Goal: Communication & Community: Connect with others

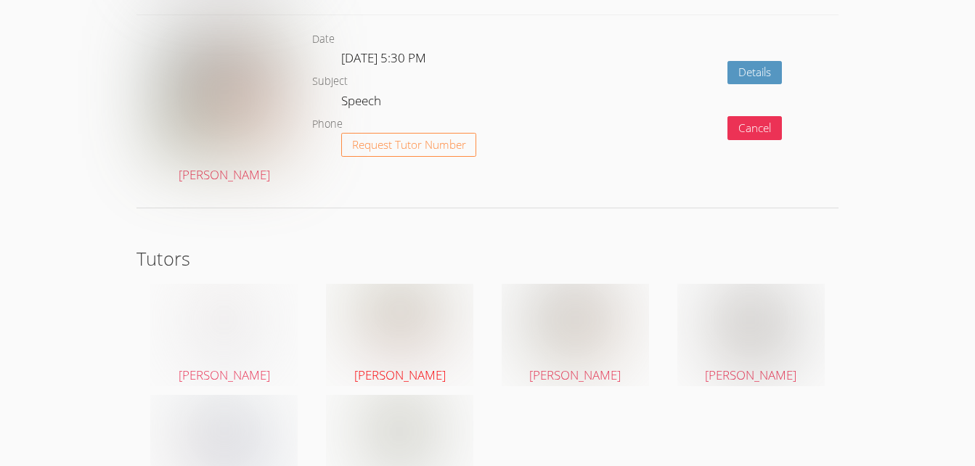
scroll to position [2404, 0]
click at [383, 375] on span "[PERSON_NAME]" at bounding box center [399, 374] width 91 height 17
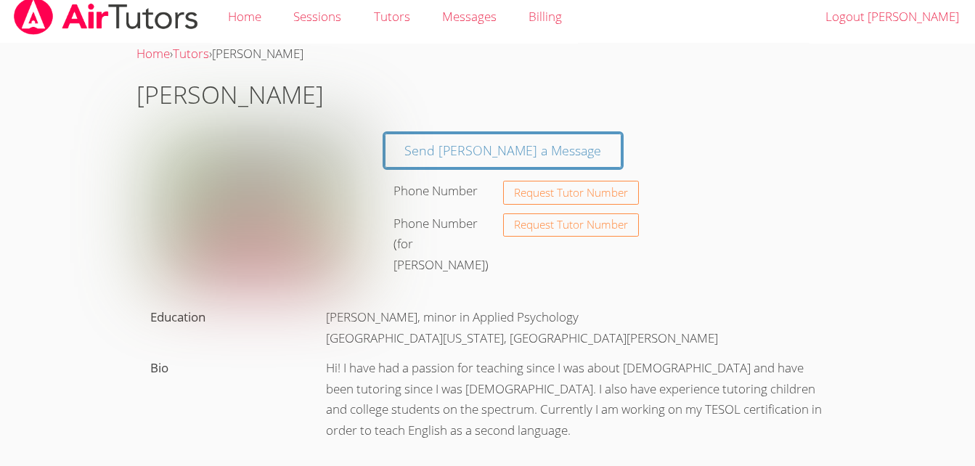
scroll to position [9, 0]
click at [243, 26] on link "Home" at bounding box center [244, 17] width 65 height 53
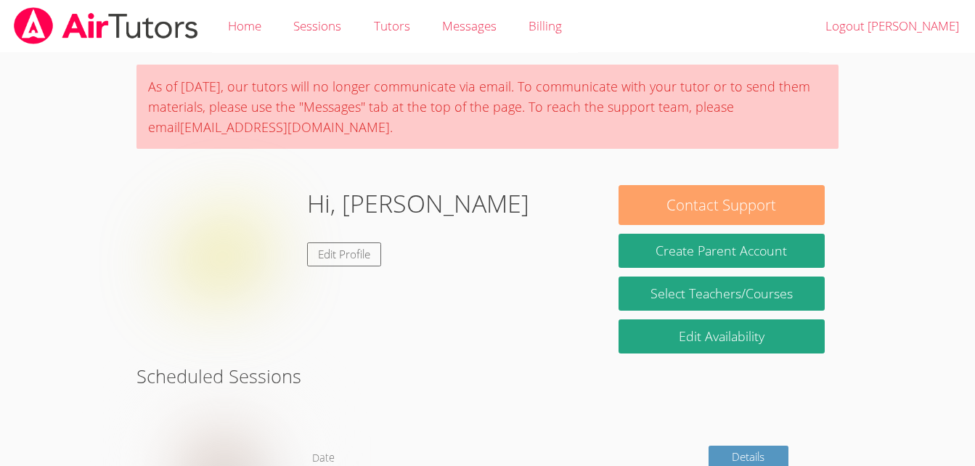
click at [709, 205] on button "Contact Support" at bounding box center [722, 205] width 206 height 40
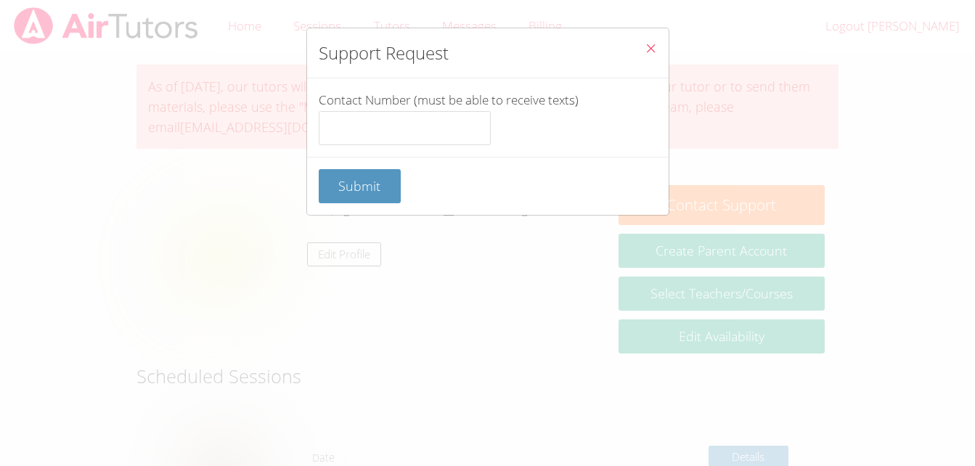
click at [645, 48] on icon "Close" at bounding box center [651, 48] width 12 height 12
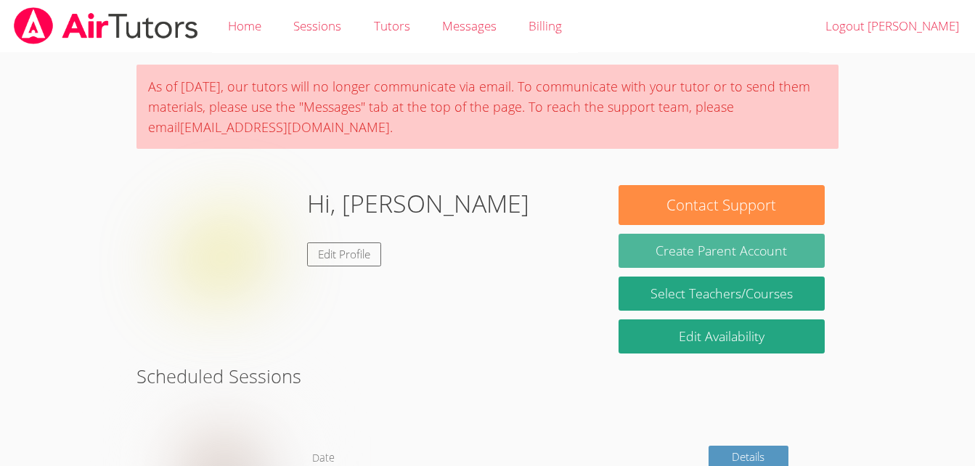
click at [683, 259] on button "Create Parent Account" at bounding box center [722, 251] width 206 height 34
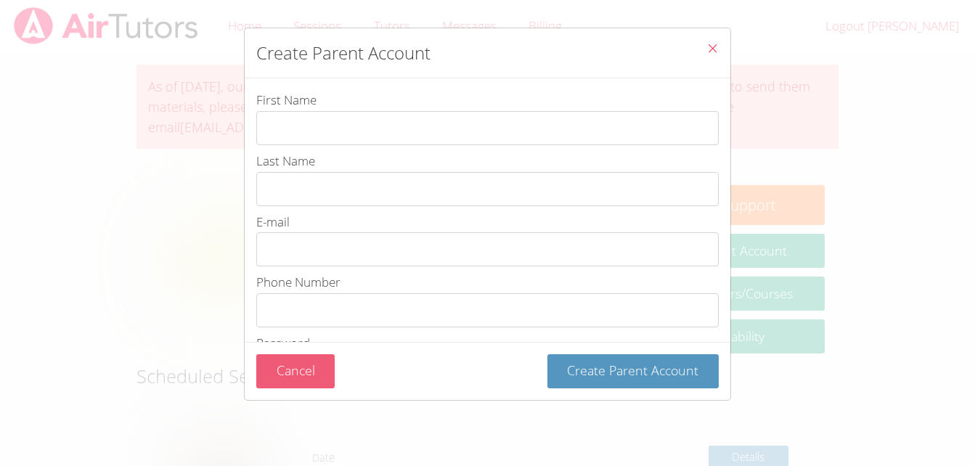
click at [283, 376] on button "Cancel" at bounding box center [295, 371] width 79 height 34
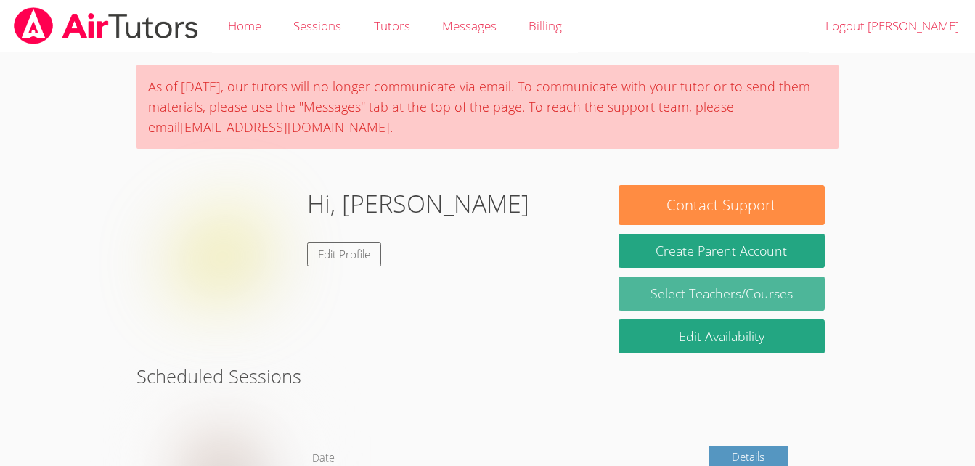
click at [717, 290] on link "Select Teachers/Courses" at bounding box center [722, 294] width 206 height 34
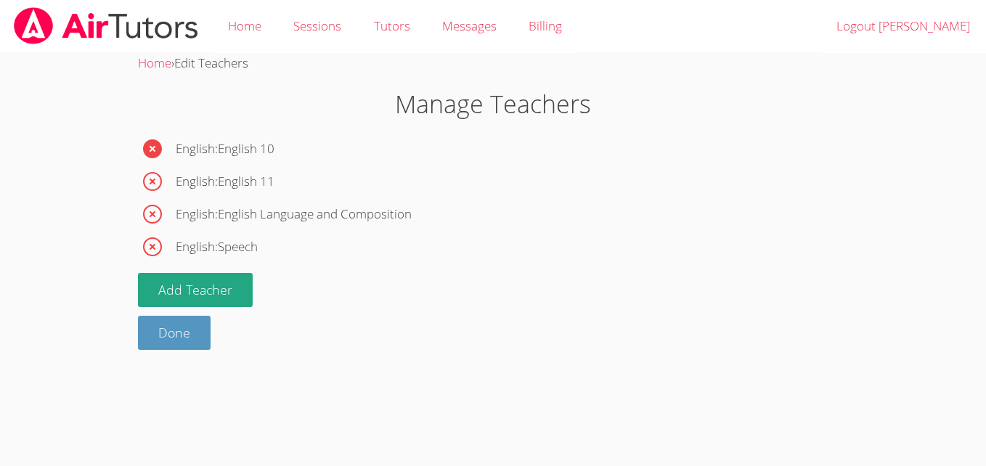
click at [152, 154] on icon "button" at bounding box center [152, 148] width 19 height 19
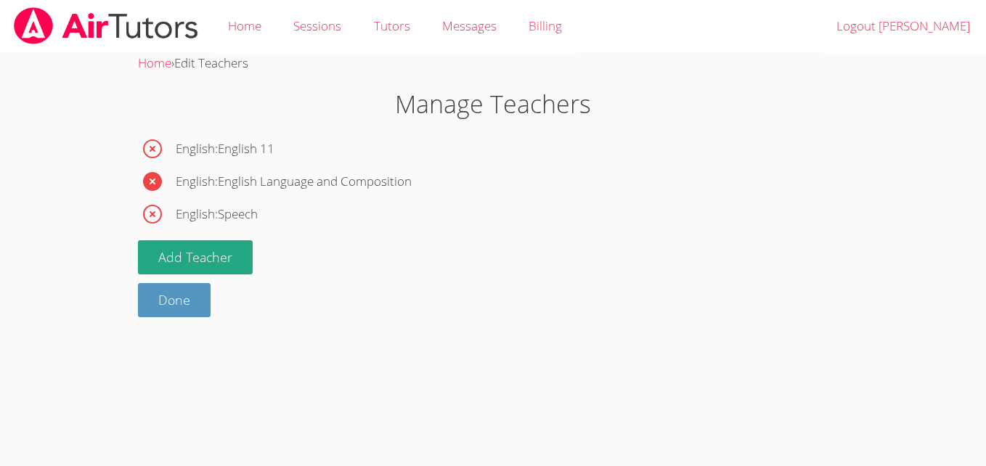
click at [148, 184] on icon "button" at bounding box center [152, 181] width 19 height 19
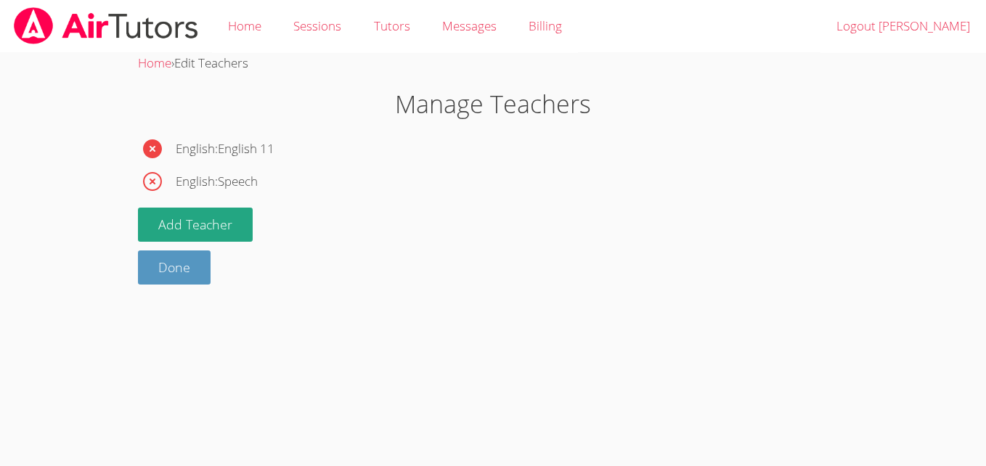
click at [158, 148] on icon "button" at bounding box center [152, 148] width 19 height 19
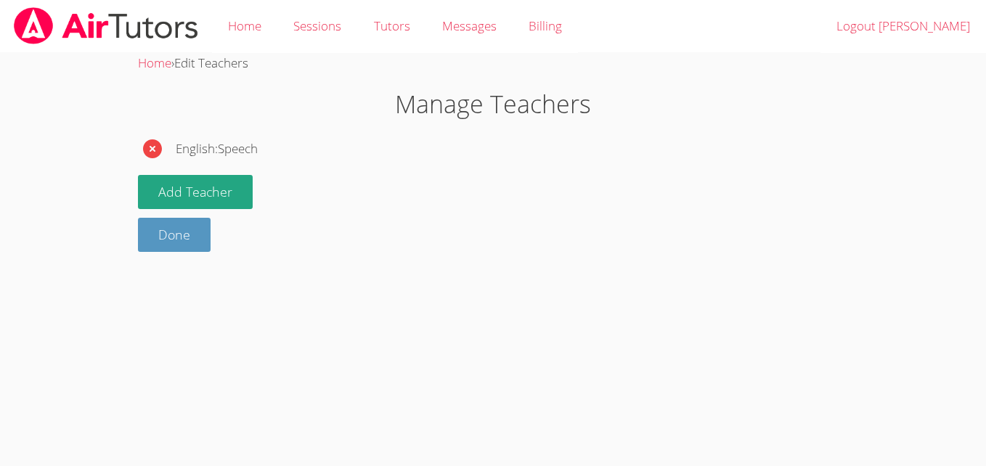
click at [147, 156] on icon "button" at bounding box center [152, 148] width 19 height 19
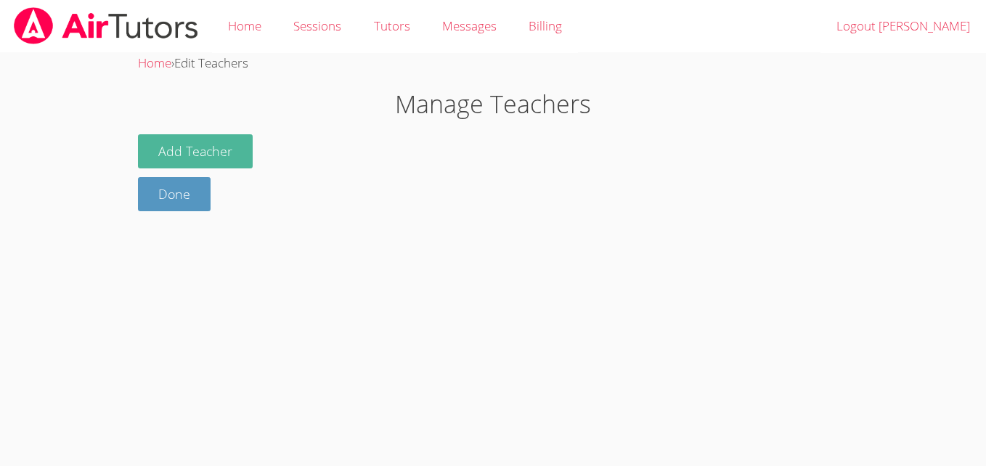
click at [169, 147] on button "Add Teacher" at bounding box center [195, 151] width 115 height 34
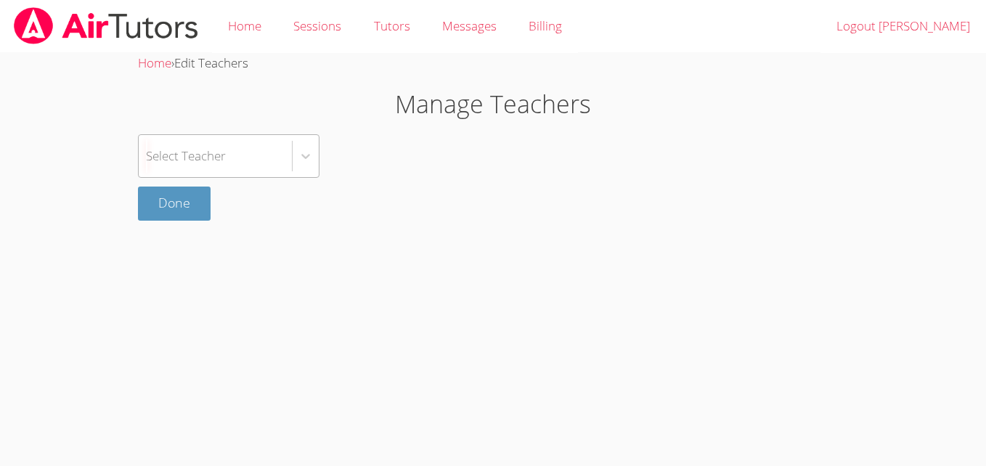
click at [280, 167] on div "Select Teacher" at bounding box center [215, 156] width 153 height 42
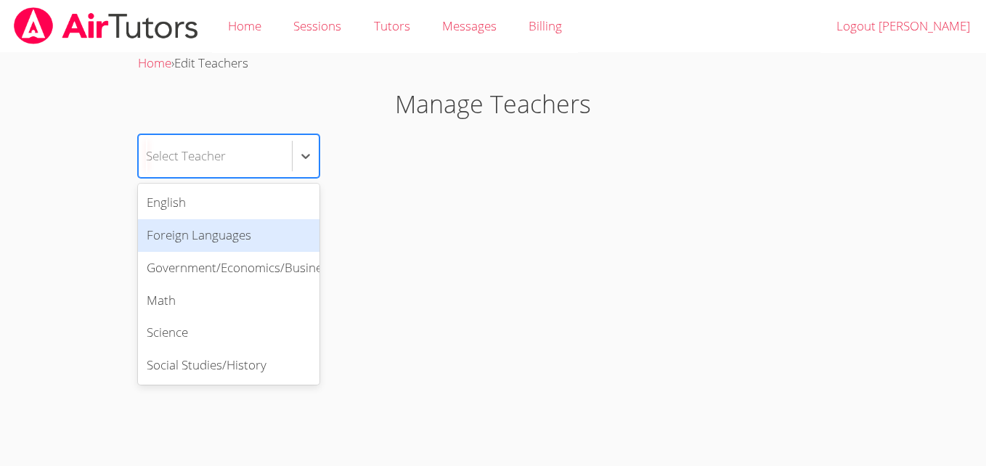
click at [253, 235] on div "Foreign Languages" at bounding box center [229, 235] width 182 height 33
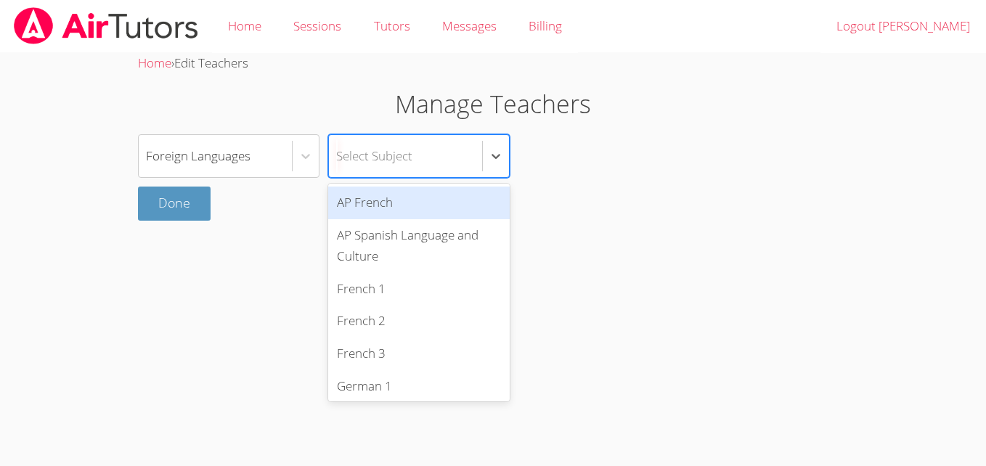
click at [412, 166] on div "Select Subject" at bounding box center [374, 155] width 76 height 21
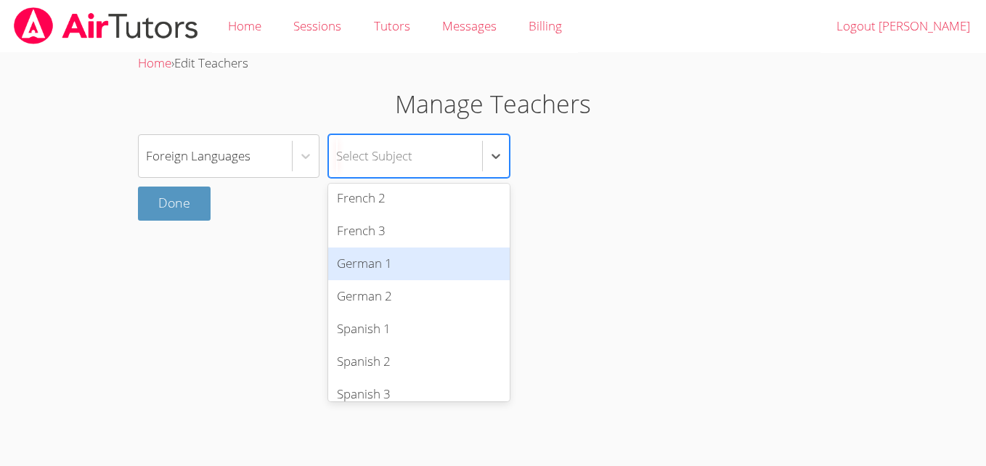
scroll to position [135, 0]
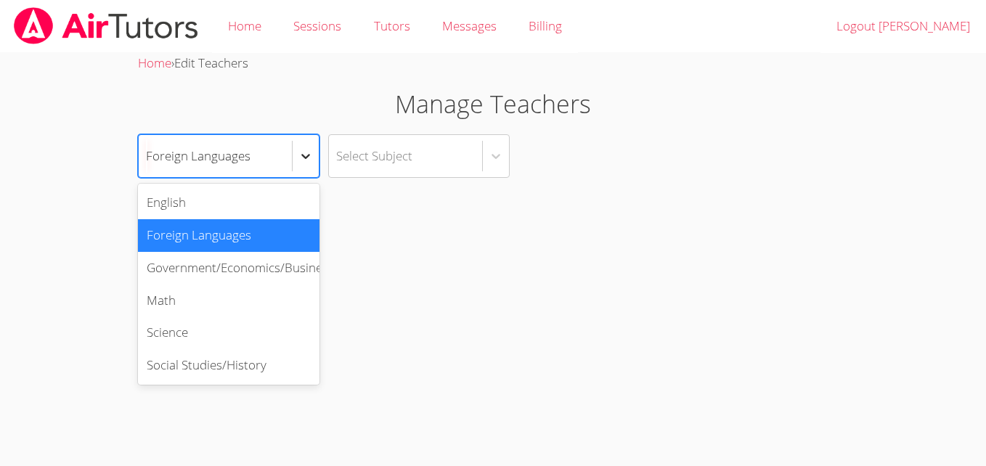
click at [307, 160] on icon at bounding box center [305, 156] width 15 height 15
click at [242, 201] on div "English" at bounding box center [229, 203] width 182 height 33
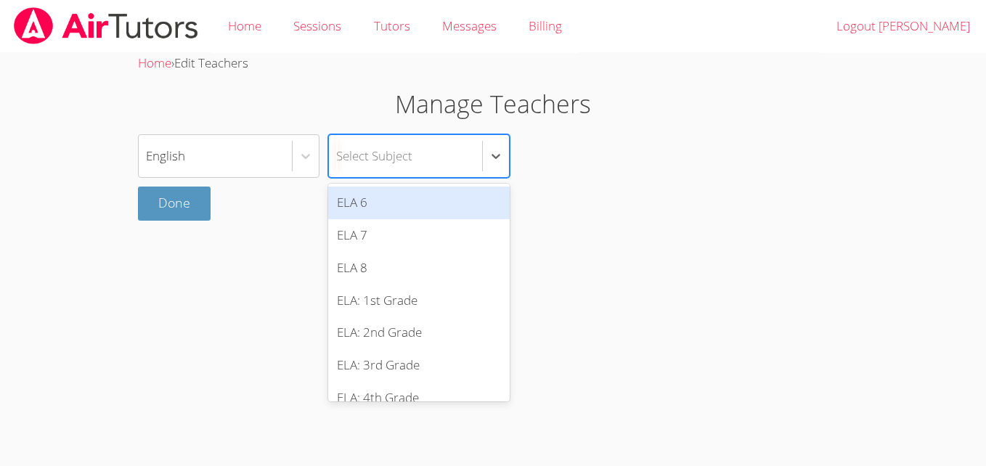
click at [410, 171] on div "Select Subject" at bounding box center [405, 156] width 153 height 42
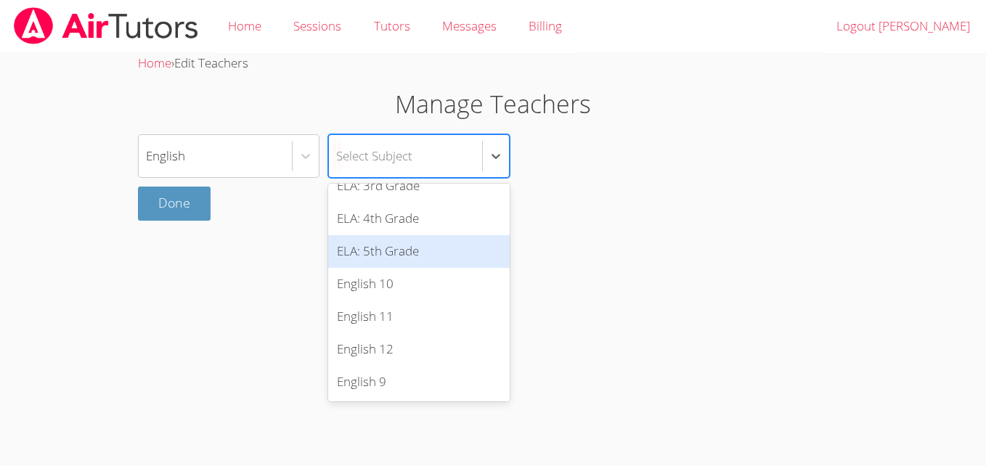
scroll to position [180, 0]
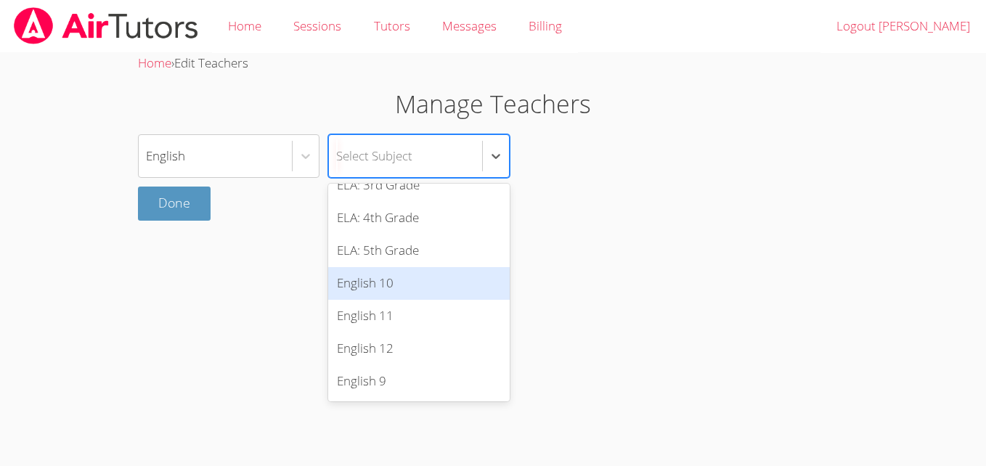
click at [407, 285] on div "English 10" at bounding box center [419, 283] width 182 height 33
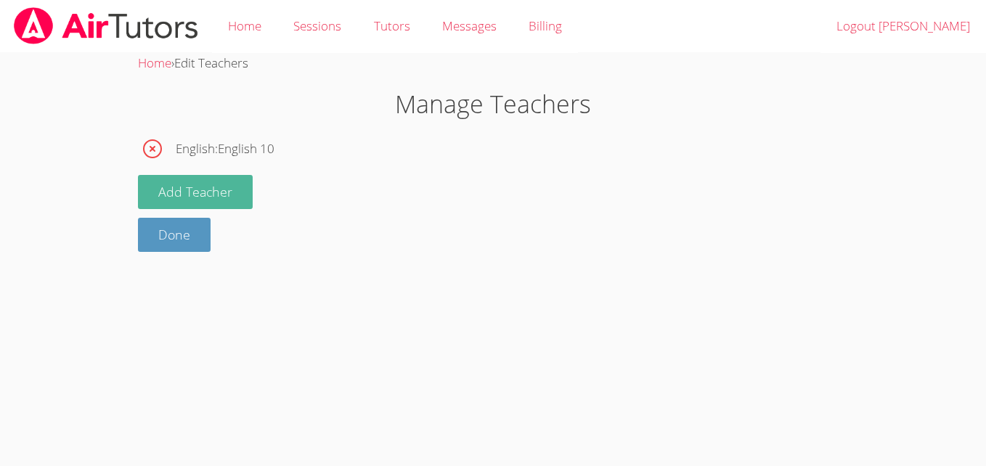
click at [235, 190] on button "Add Teacher" at bounding box center [195, 192] width 115 height 34
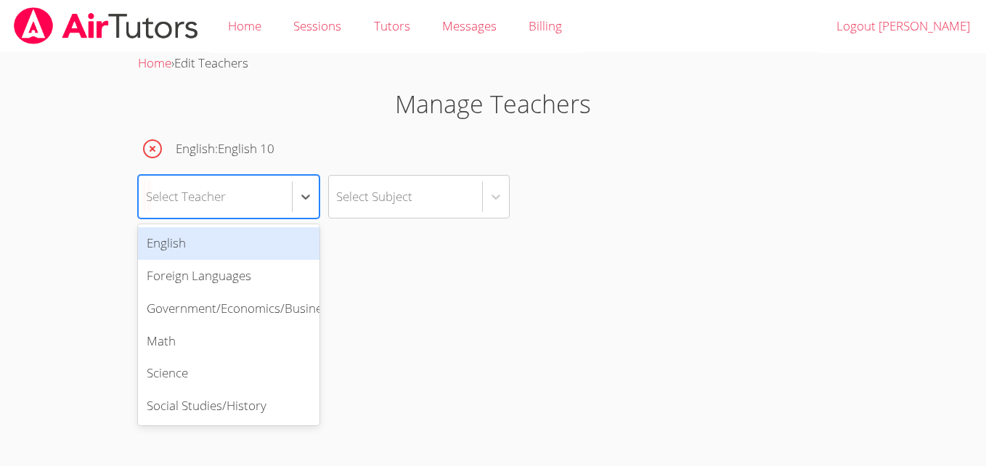
click at [276, 200] on div "Select Teacher" at bounding box center [215, 197] width 153 height 42
click at [269, 246] on div "English" at bounding box center [229, 243] width 182 height 33
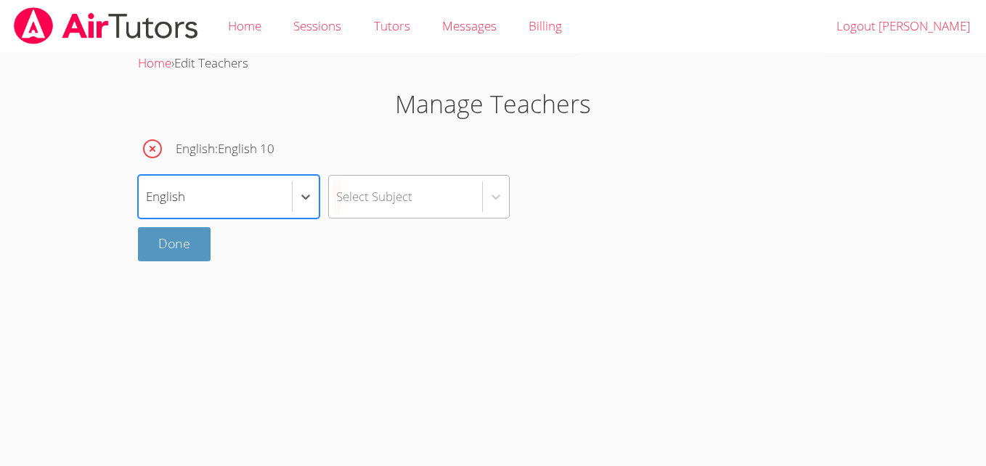
click at [396, 210] on div "Select Subject" at bounding box center [405, 197] width 153 height 42
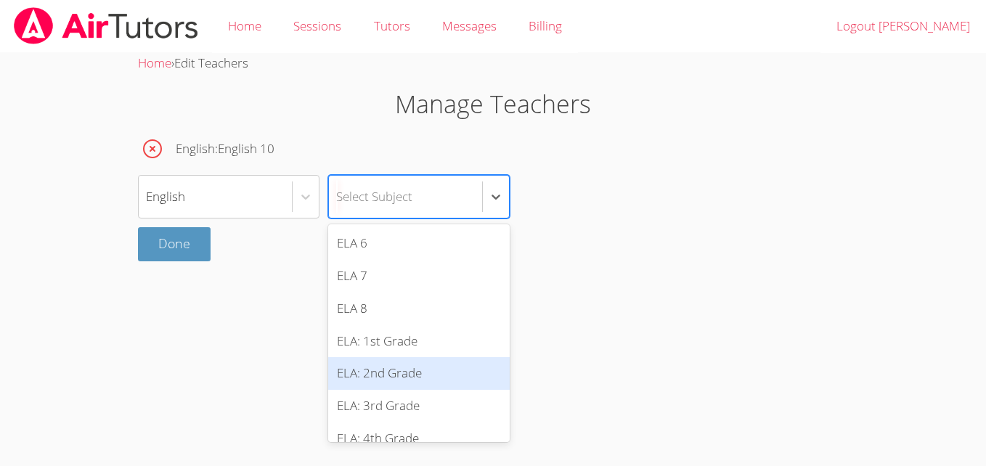
scroll to position [265, 0]
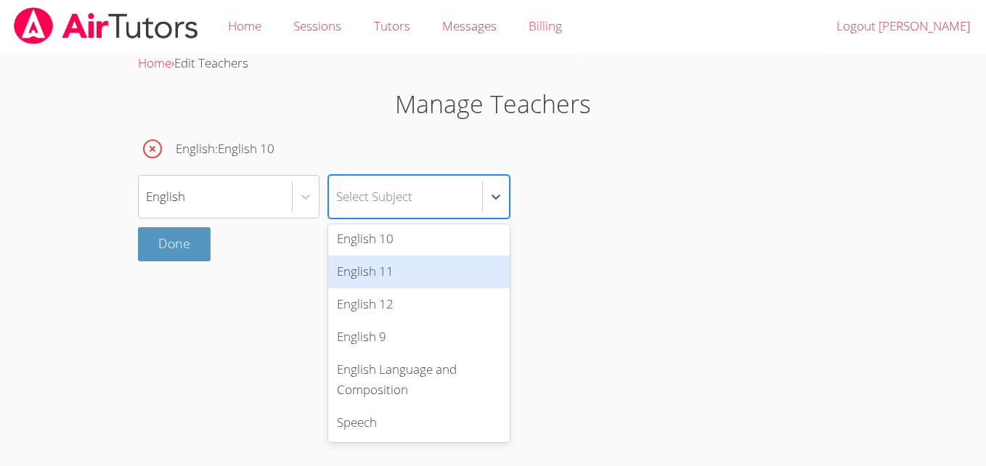
click at [422, 267] on div "English 11" at bounding box center [419, 272] width 182 height 33
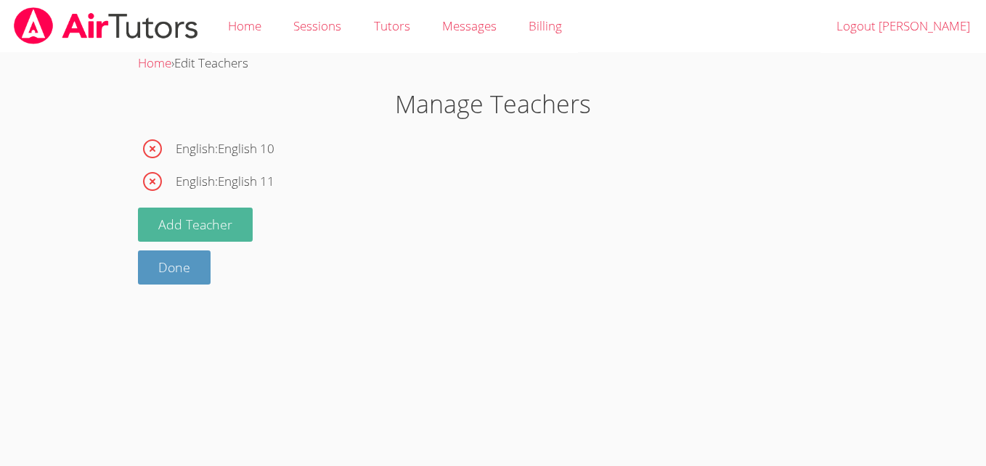
click at [221, 232] on button "Add Teacher" at bounding box center [195, 225] width 115 height 34
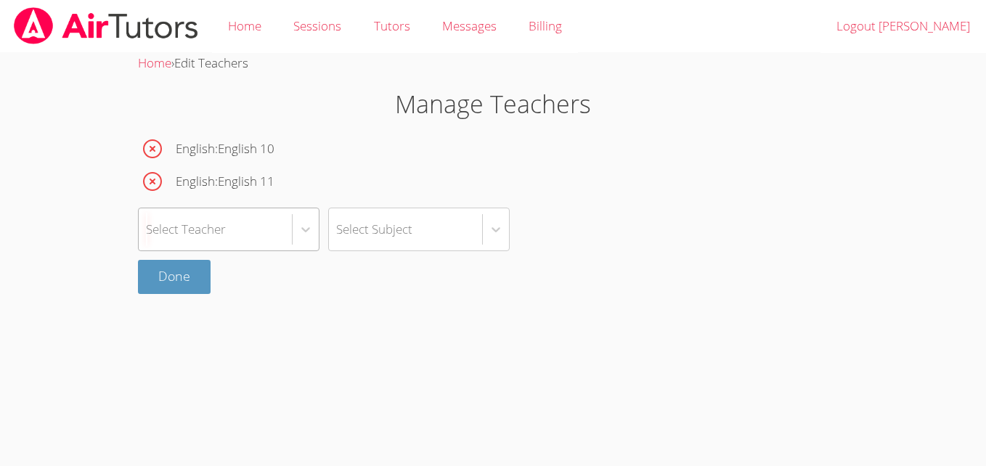
click at [227, 234] on div "Select Teacher" at bounding box center [215, 229] width 153 height 42
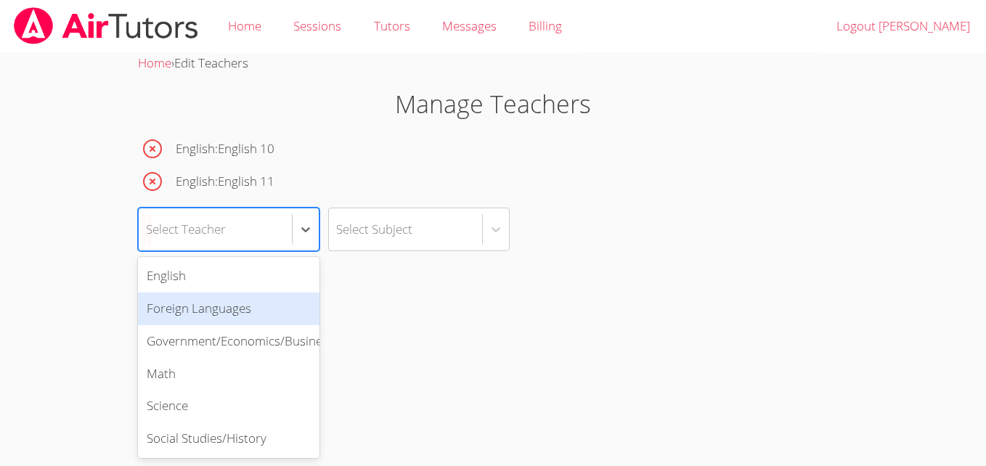
scroll to position [1, 0]
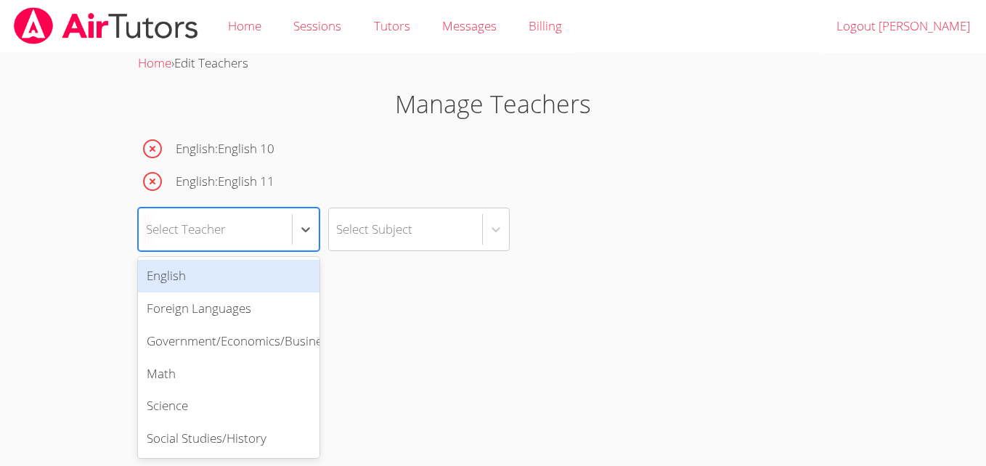
click at [243, 285] on div "English" at bounding box center [229, 276] width 182 height 33
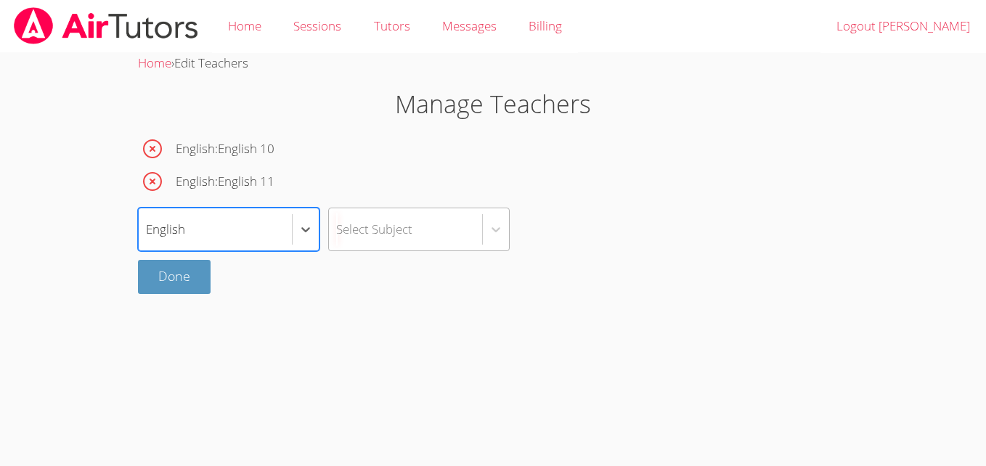
click at [405, 236] on div "Select Subject" at bounding box center [374, 229] width 76 height 21
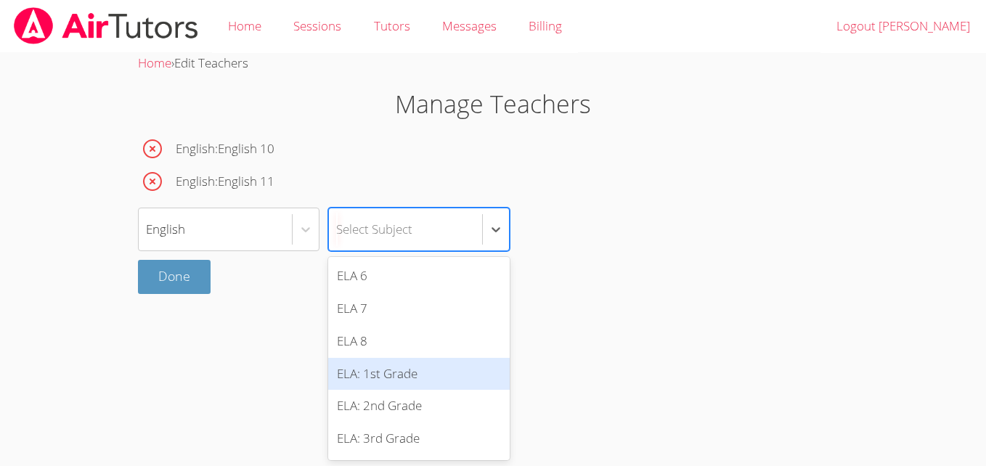
scroll to position [280, 0]
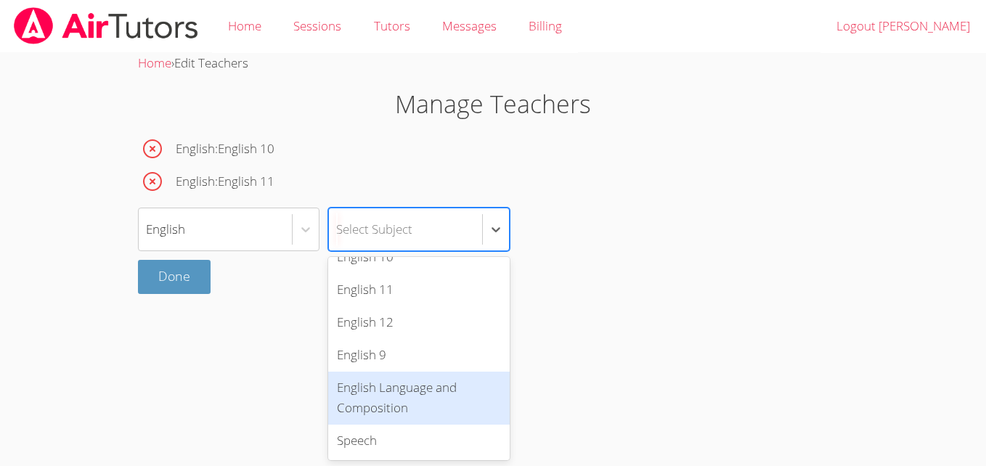
click at [392, 398] on div "English Language and Composition" at bounding box center [419, 399] width 182 height 54
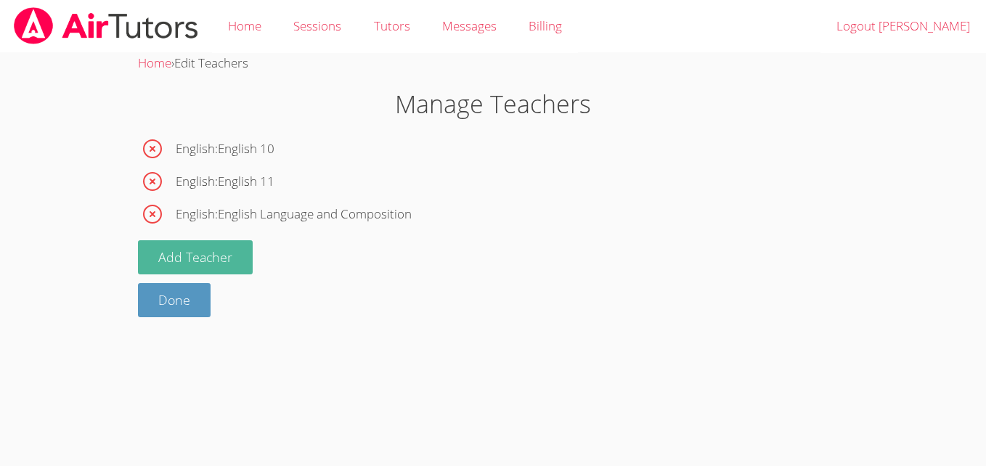
click at [204, 266] on button "Add Teacher" at bounding box center [195, 257] width 115 height 34
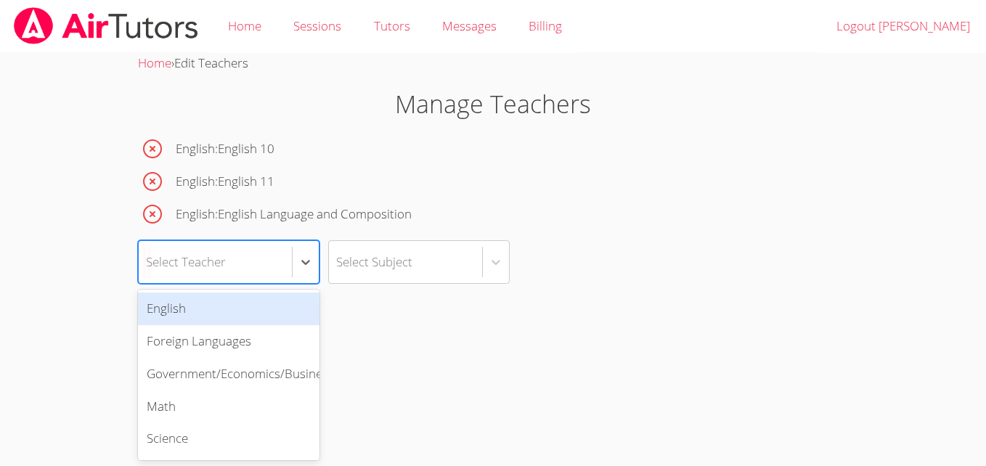
click at [277, 283] on div "Select Teacher" at bounding box center [229, 262] width 182 height 44
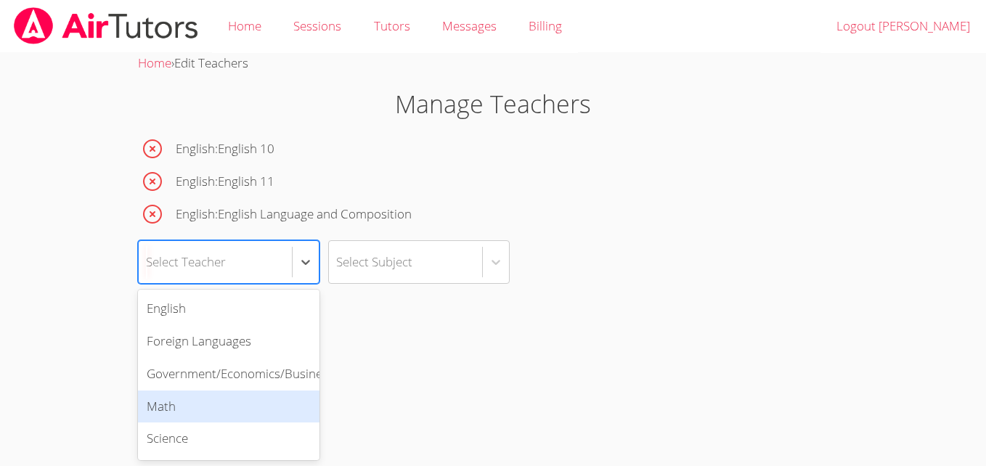
scroll to position [0, 0]
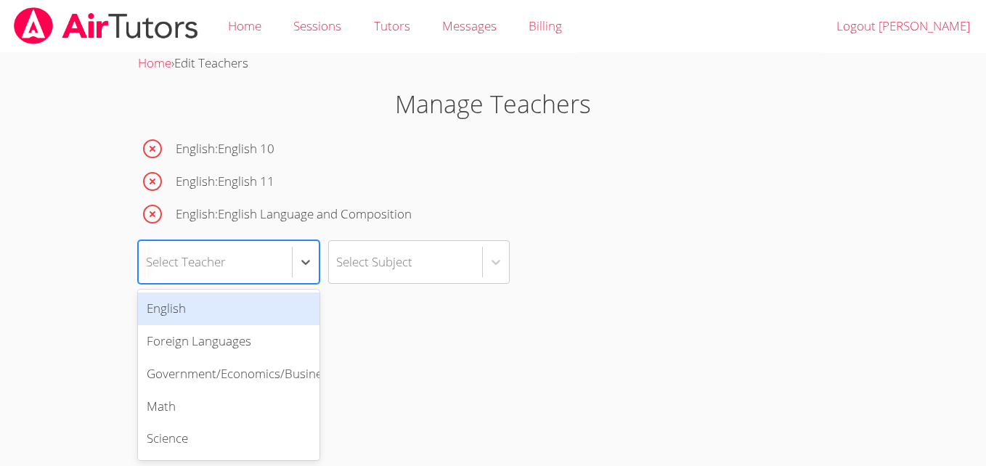
click at [245, 315] on div "English" at bounding box center [229, 309] width 182 height 33
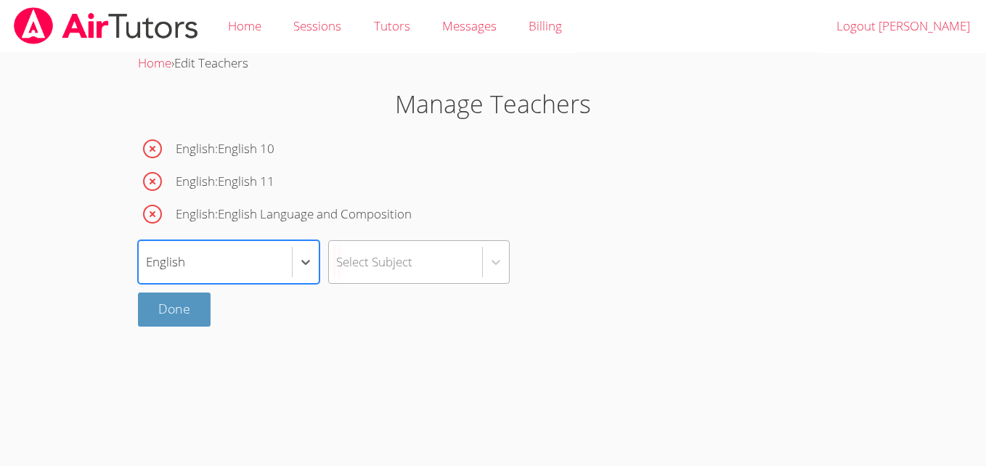
click at [395, 281] on div "Select Subject" at bounding box center [405, 262] width 153 height 42
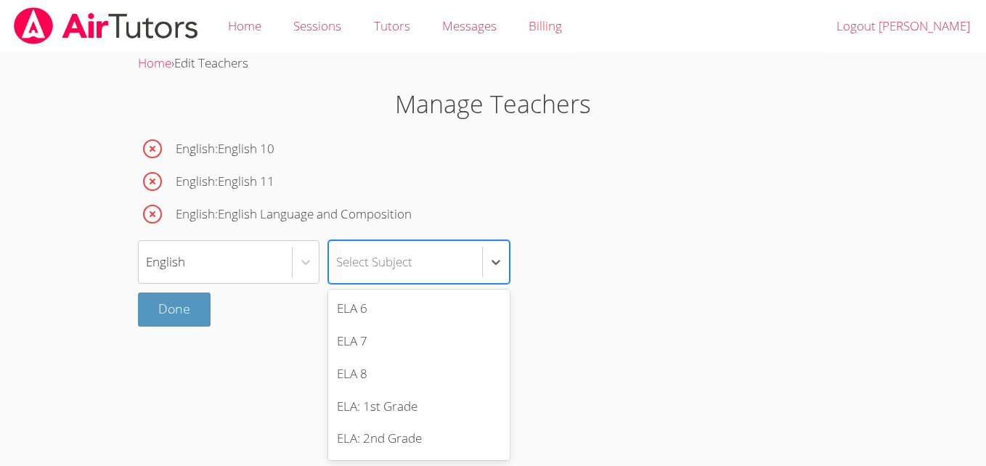
scroll to position [312, 0]
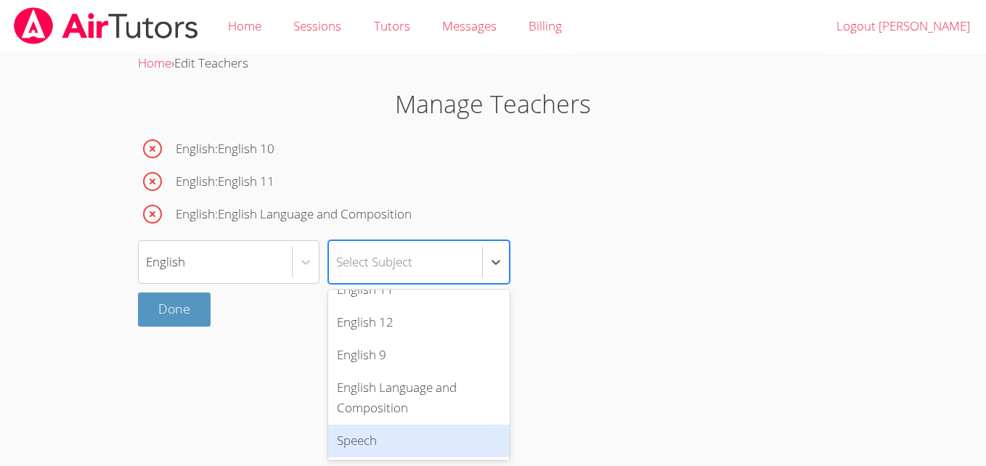
click at [391, 438] on div "Speech" at bounding box center [419, 441] width 182 height 33
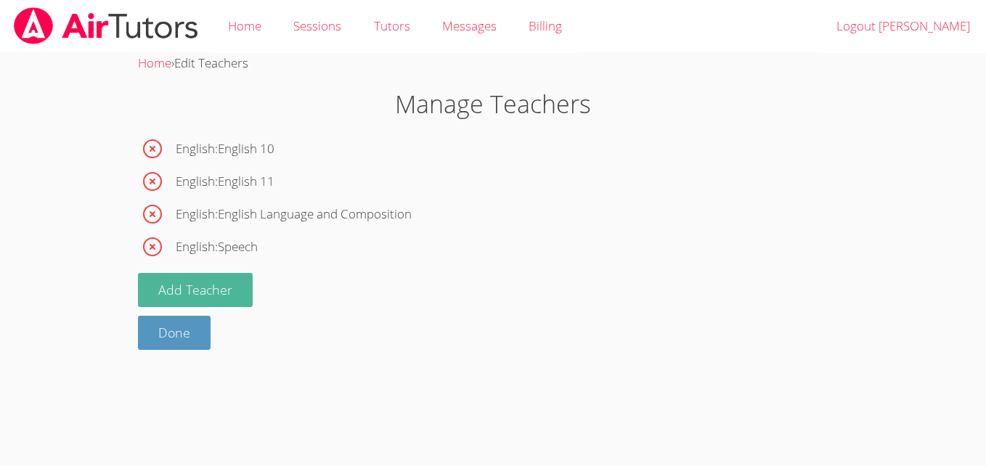
click at [232, 285] on button "Add Teacher" at bounding box center [195, 290] width 115 height 34
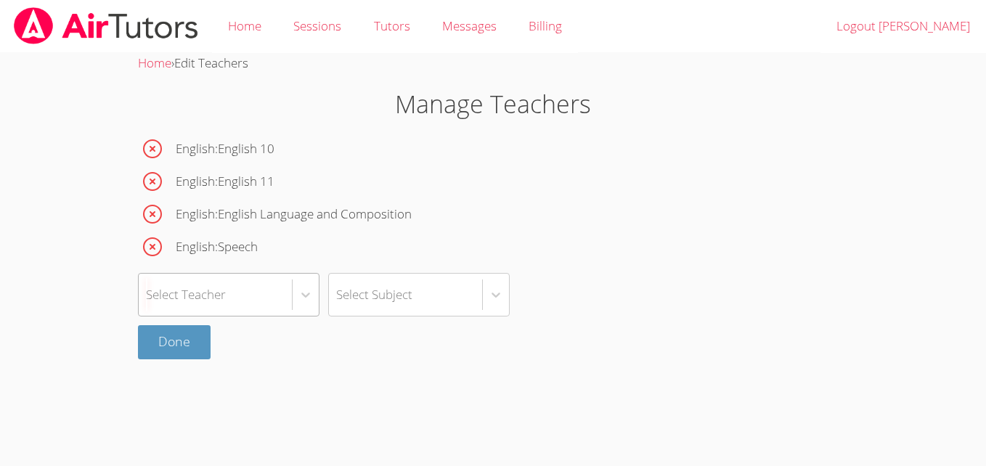
click at [250, 293] on div "Select Teacher" at bounding box center [215, 295] width 153 height 42
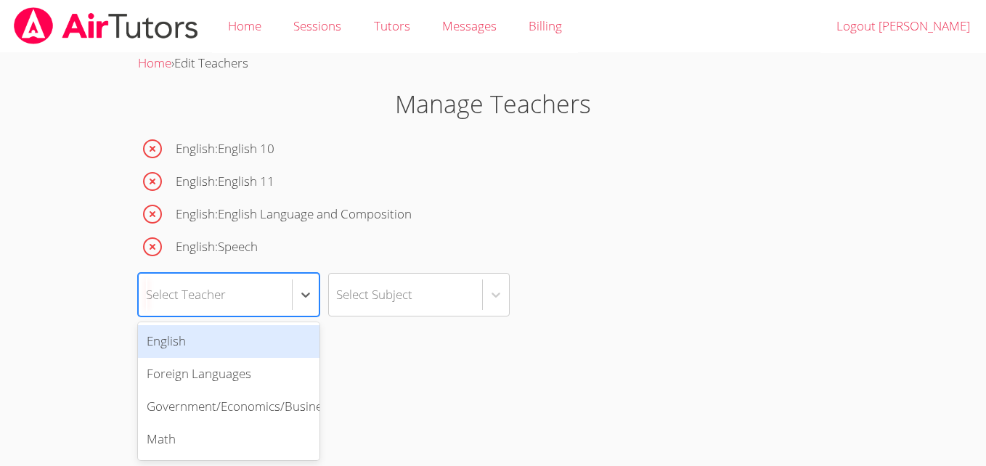
click at [252, 351] on div "English" at bounding box center [229, 341] width 182 height 33
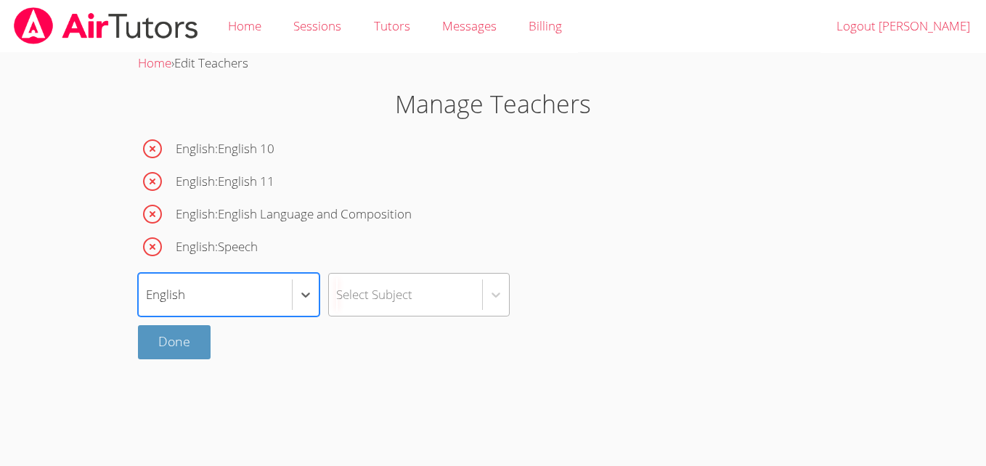
click at [389, 303] on div "Select Subject" at bounding box center [374, 294] width 76 height 21
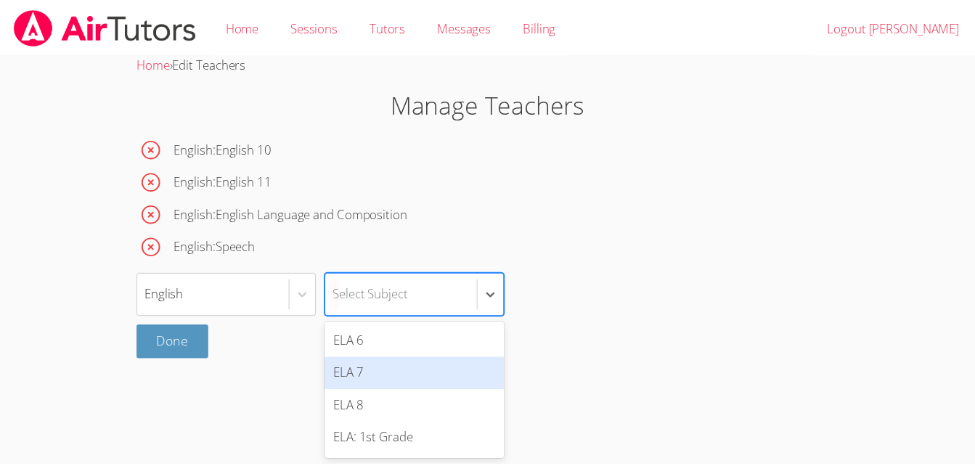
scroll to position [345, 0]
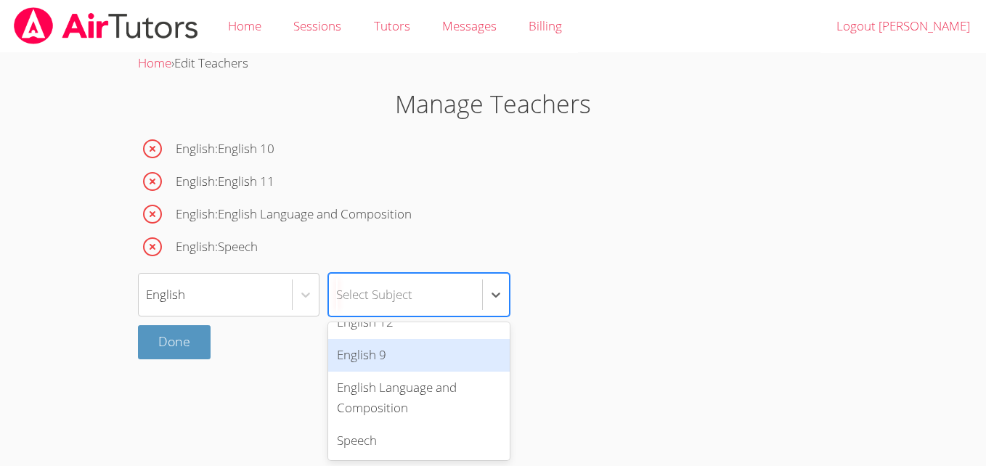
click at [406, 358] on div "English 9" at bounding box center [419, 355] width 182 height 33
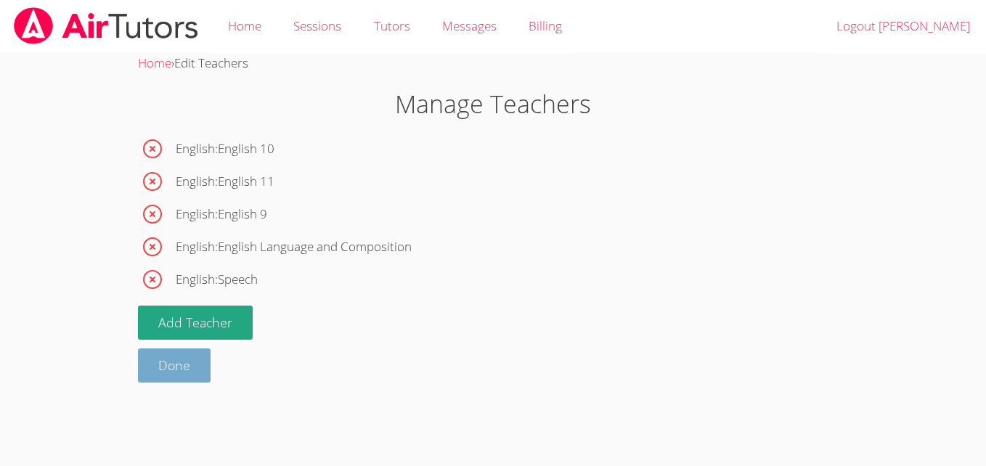
click at [187, 368] on link "Done" at bounding box center [174, 366] width 73 height 34
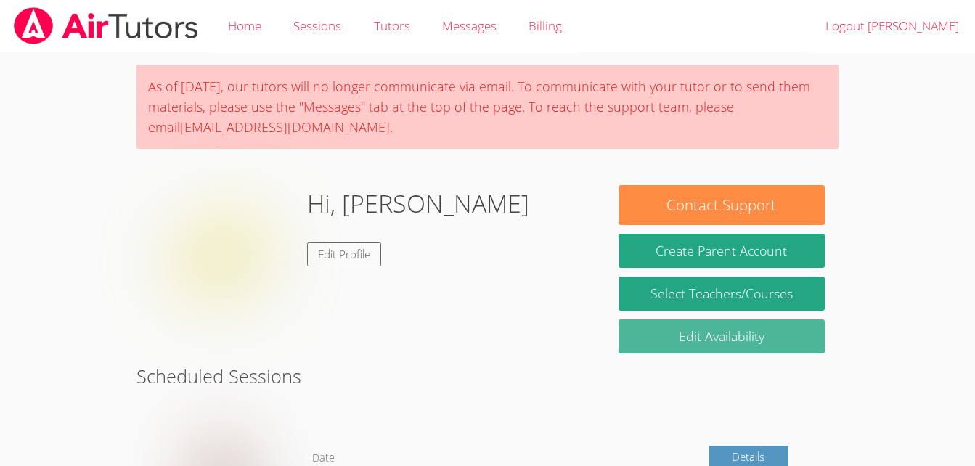
click at [713, 344] on link "Edit Availability" at bounding box center [722, 336] width 206 height 34
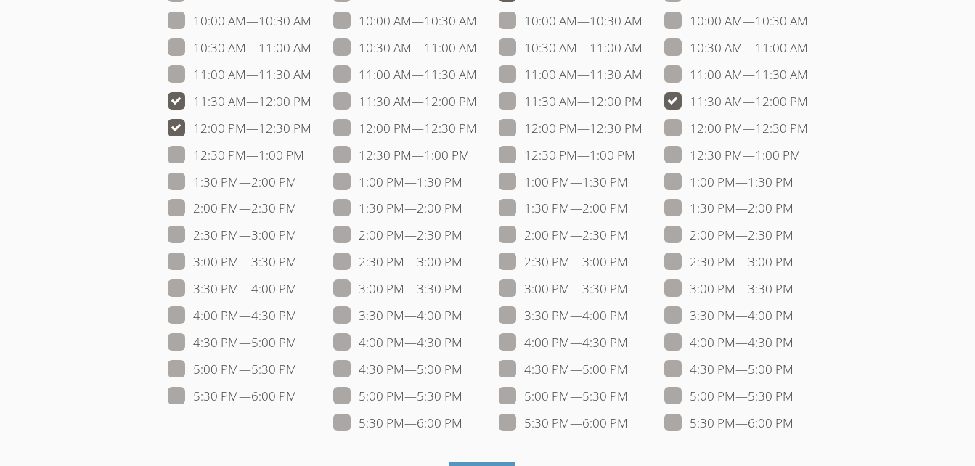
scroll to position [219, 0]
click at [297, 367] on span at bounding box center [297, 368] width 0 height 17
click at [297, 367] on input "5:00 PM — 5:30 PM" at bounding box center [303, 365] width 12 height 12
checkbox input "true"
click at [297, 403] on span at bounding box center [297, 395] width 0 height 17
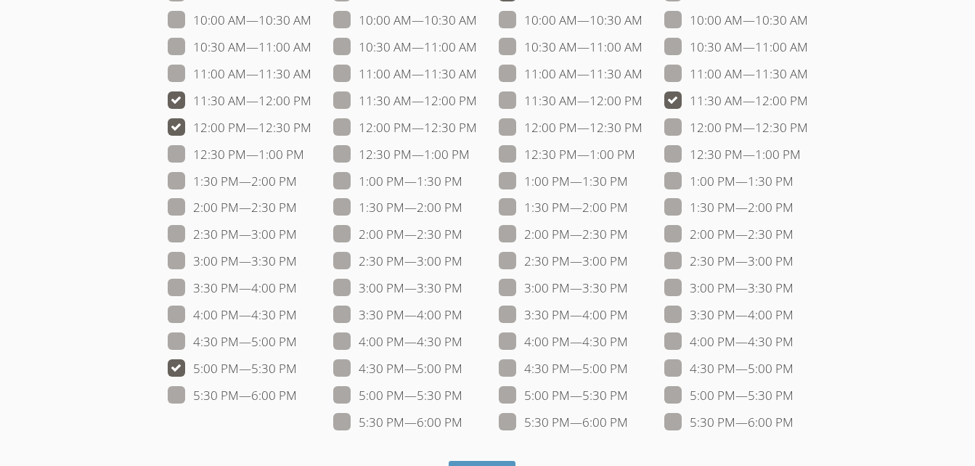
click at [297, 399] on input "5:30 PM — 6:00 PM" at bounding box center [303, 392] width 12 height 12
checkbox input "true"
click at [297, 340] on span at bounding box center [297, 341] width 0 height 17
click at [297, 340] on input "4:30 PM — 5:00 PM" at bounding box center [303, 339] width 12 height 12
checkbox input "true"
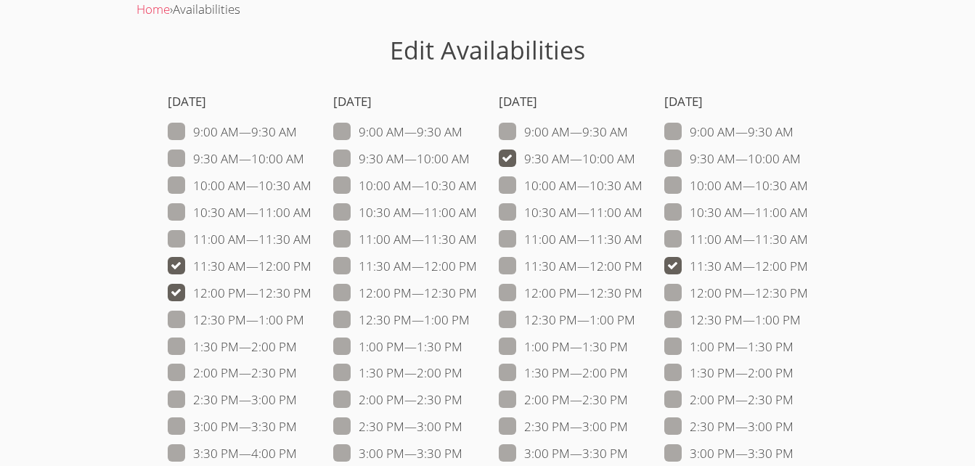
scroll to position [51, 0]
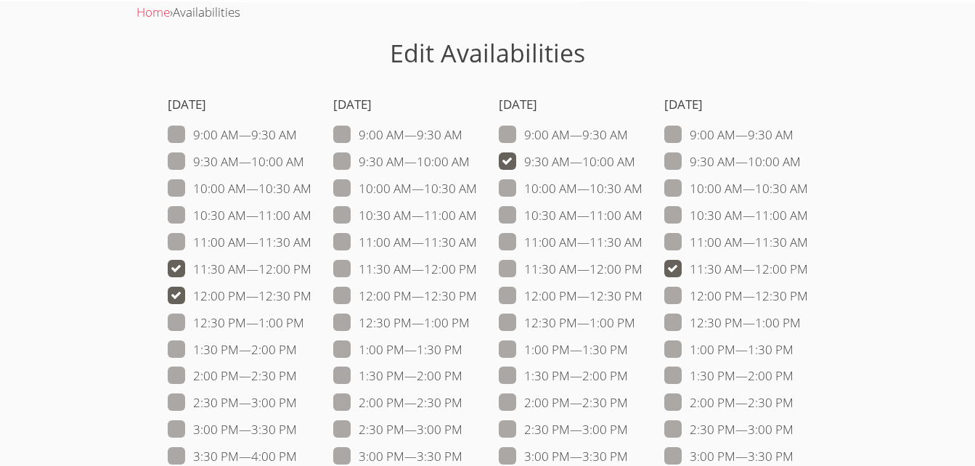
click at [635, 161] on span at bounding box center [635, 161] width 0 height 17
click at [635, 161] on input "9:30 AM — 10:00 AM" at bounding box center [641, 158] width 12 height 12
checkbox input "false"
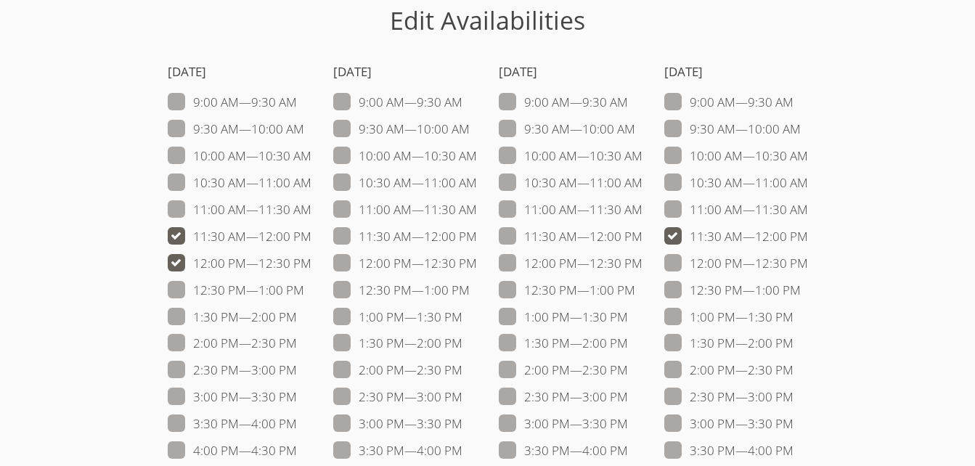
scroll to position [100, 0]
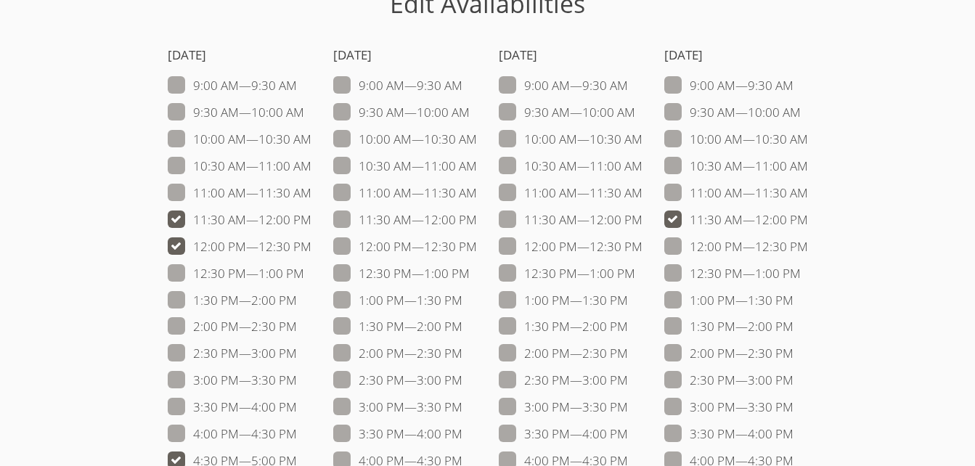
click at [643, 190] on span at bounding box center [643, 192] width 0 height 17
click at [643, 190] on input "11:00 AM — 11:30 AM" at bounding box center [649, 190] width 12 height 12
checkbox input "true"
click at [643, 219] on span at bounding box center [643, 219] width 0 height 17
click at [643, 219] on input "11:30 AM — 12:00 PM" at bounding box center [649, 217] width 12 height 12
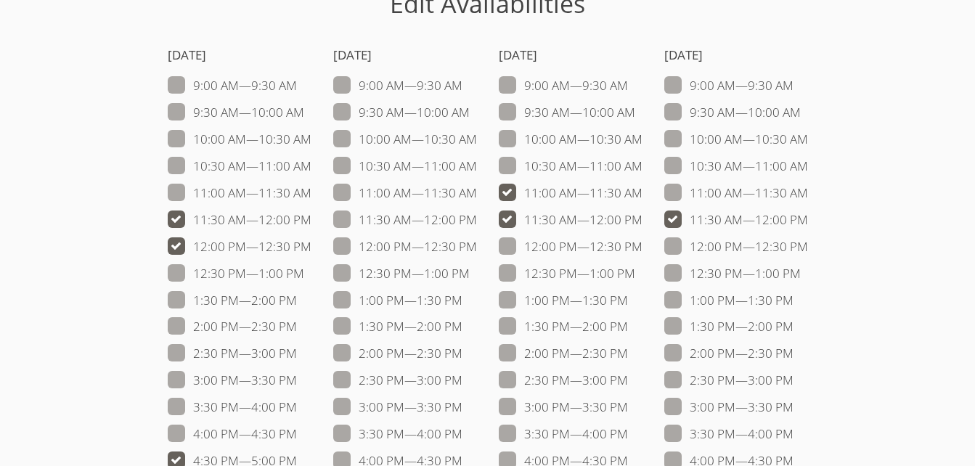
checkbox input "true"
click at [643, 246] on span at bounding box center [643, 246] width 0 height 17
click at [643, 246] on input "12:00 PM — 12:30 PM" at bounding box center [649, 243] width 12 height 12
checkbox input "true"
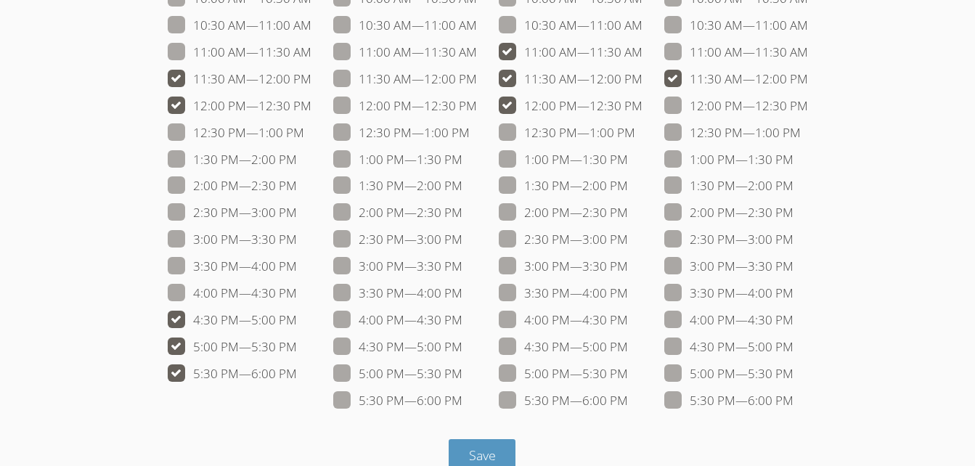
scroll to position [246, 0]
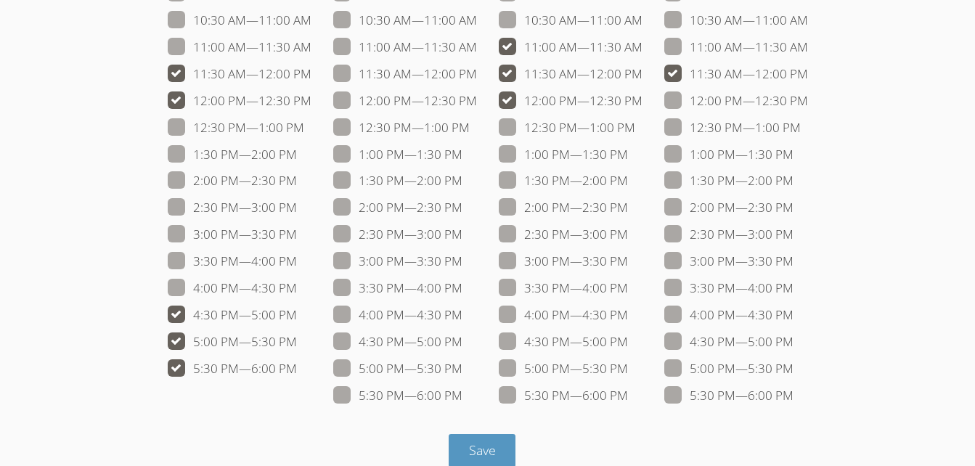
click at [504, 352] on div "4:30 PM — 5:00 PM" at bounding box center [571, 342] width 144 height 21
click at [628, 337] on span at bounding box center [628, 341] width 0 height 17
click at [628, 337] on input "4:30 PM — 5:00 PM" at bounding box center [634, 339] width 12 height 12
checkbox input "true"
click at [628, 364] on span at bounding box center [628, 368] width 0 height 17
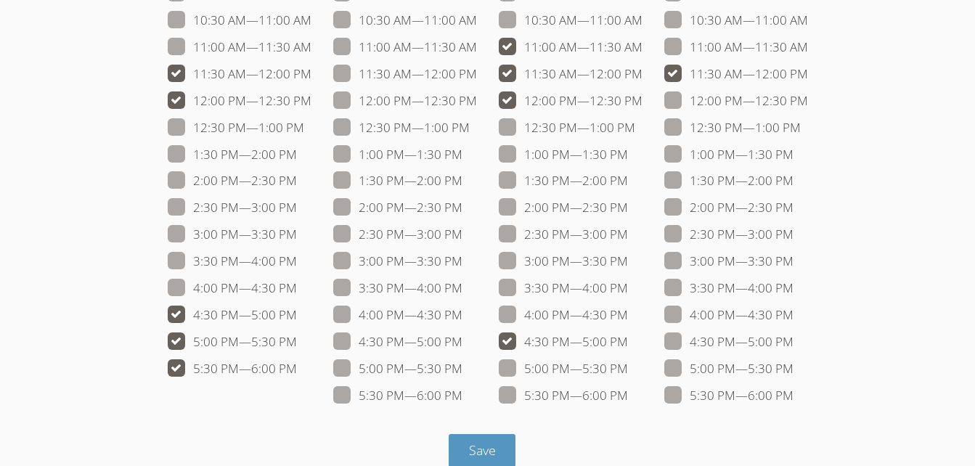
click at [628, 364] on input "5:00 PM — 5:30 PM" at bounding box center [634, 365] width 12 height 12
checkbox input "true"
click at [628, 399] on span at bounding box center [628, 395] width 0 height 17
click at [628, 399] on input "5:30 PM — 6:00 PM" at bounding box center [634, 392] width 12 height 12
checkbox input "true"
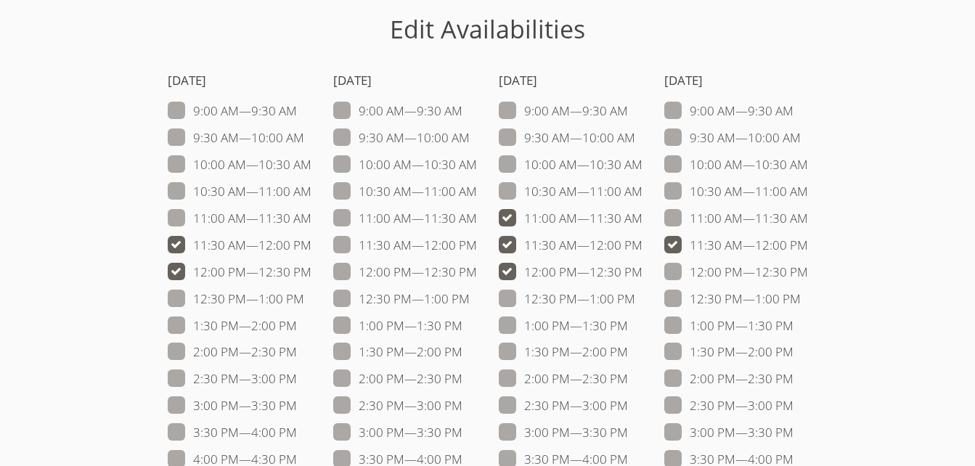
scroll to position [76, 0]
click at [808, 272] on span at bounding box center [808, 270] width 0 height 17
click at [808, 272] on input "12:00 PM — 12:30 PM" at bounding box center [814, 267] width 12 height 12
checkbox input "true"
click at [801, 298] on span at bounding box center [801, 297] width 0 height 17
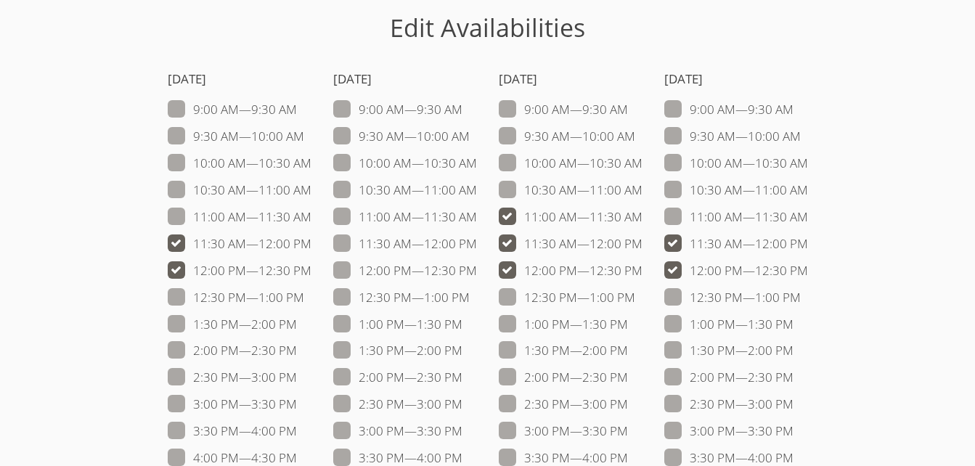
click at [801, 298] on input "12:30 PM — 1:00 PM" at bounding box center [807, 294] width 12 height 12
checkbox input "true"
click at [808, 218] on span at bounding box center [808, 216] width 0 height 17
click at [808, 218] on input "11:00 AM — 11:30 AM" at bounding box center [814, 214] width 12 height 12
checkbox input "true"
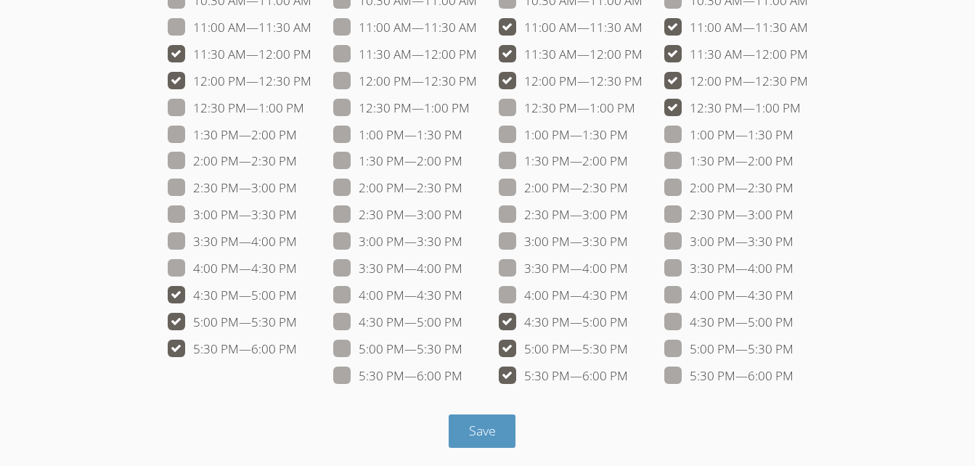
scroll to position [269, 0]
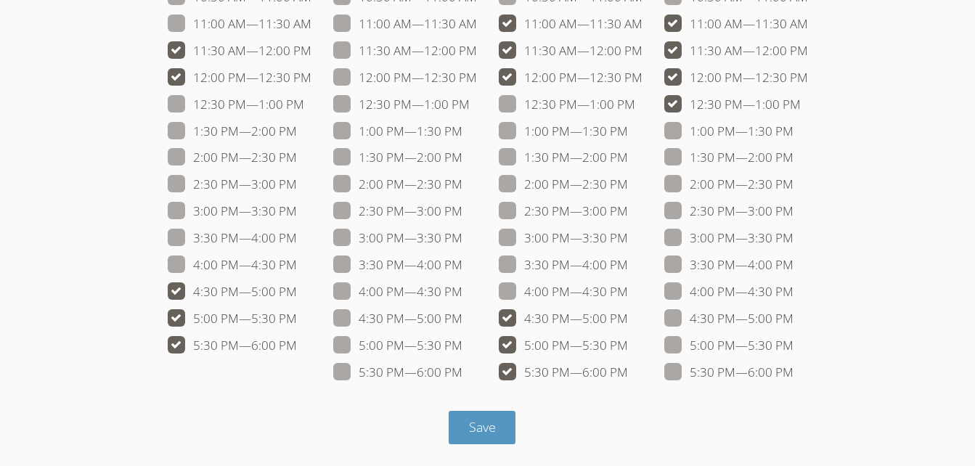
click at [687, 372] on label "5:30 PM — 6:00 PM" at bounding box center [728, 372] width 129 height 19
click at [794, 372] on input "5:30 PM — 6:00 PM" at bounding box center [800, 369] width 12 height 12
checkbox input "true"
click at [794, 346] on span at bounding box center [794, 345] width 0 height 17
click at [794, 346] on input "5:00 PM — 5:30 PM" at bounding box center [800, 342] width 12 height 12
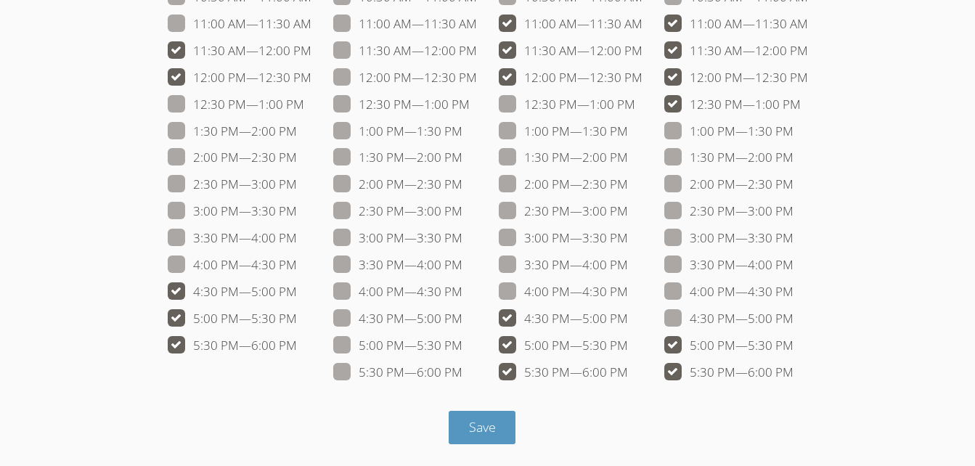
checkbox input "true"
click at [794, 319] on span at bounding box center [794, 318] width 0 height 17
click at [794, 319] on input "4:30 PM — 5:00 PM" at bounding box center [800, 315] width 12 height 12
checkbox input "true"
click at [484, 435] on span "Save" at bounding box center [482, 426] width 27 height 17
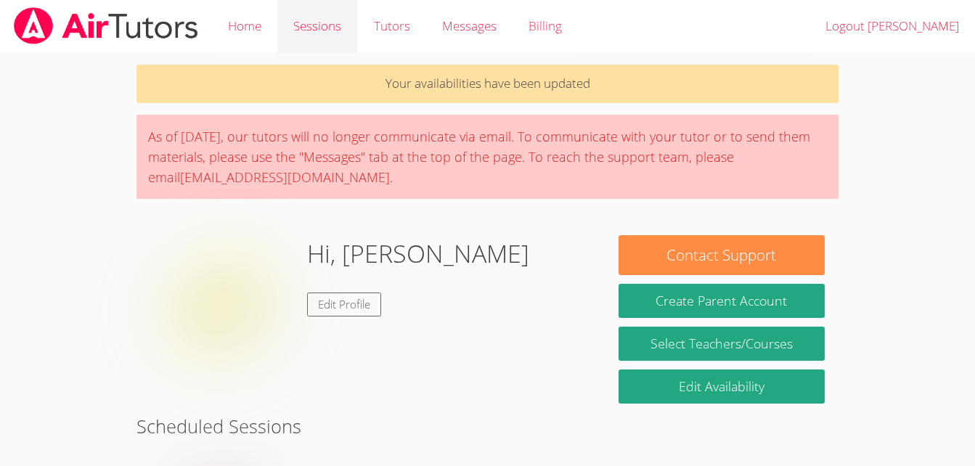
click at [312, 28] on link "Sessions" at bounding box center [317, 26] width 80 height 53
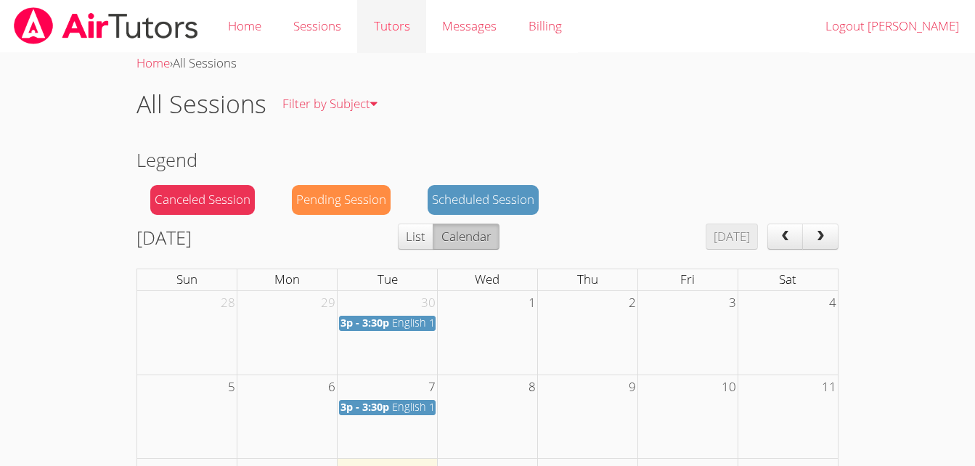
click at [406, 38] on link "Tutors" at bounding box center [391, 26] width 68 height 53
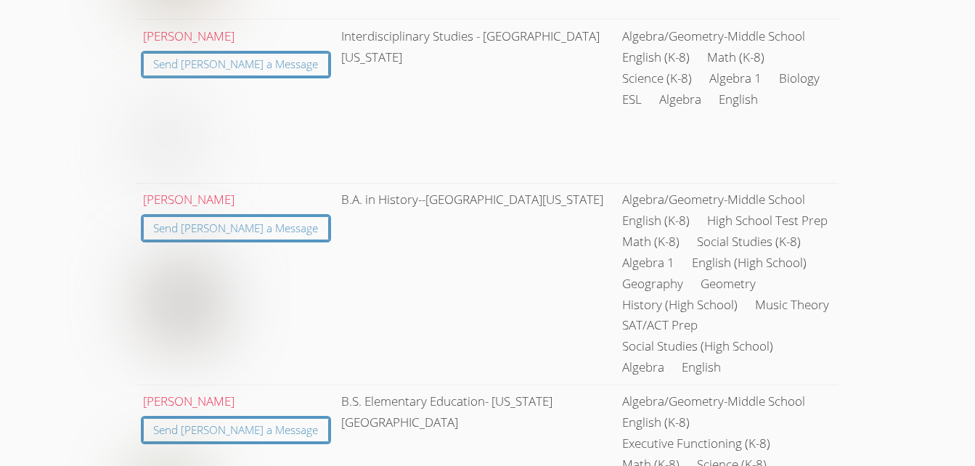
scroll to position [389, 0]
click at [225, 199] on link "[PERSON_NAME]" at bounding box center [188, 198] width 91 height 17
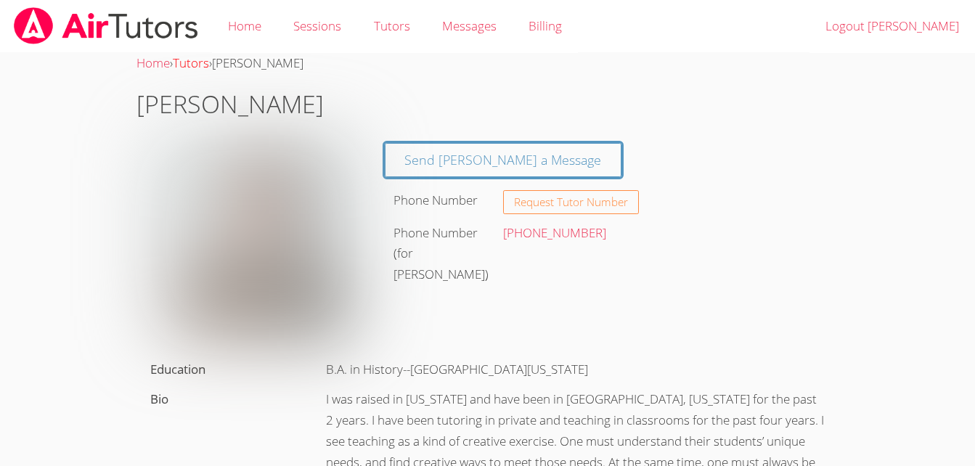
click at [199, 64] on link "Tutors" at bounding box center [191, 62] width 36 height 17
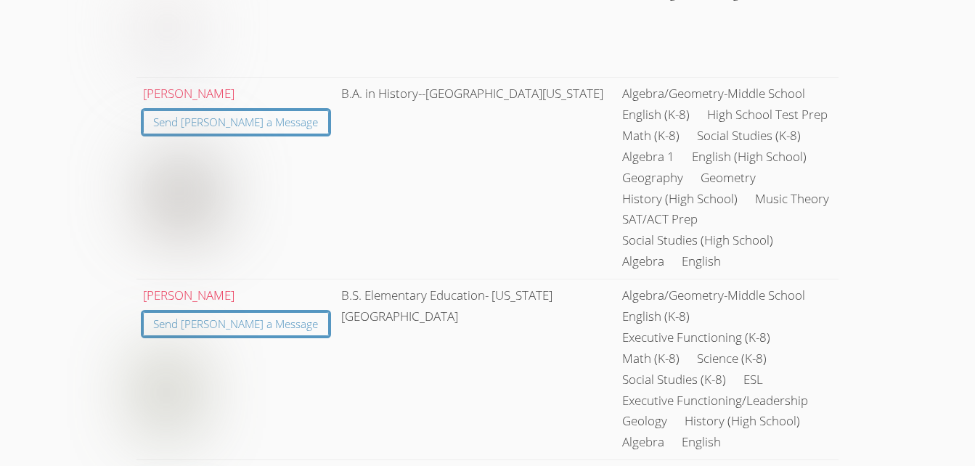
scroll to position [638, 0]
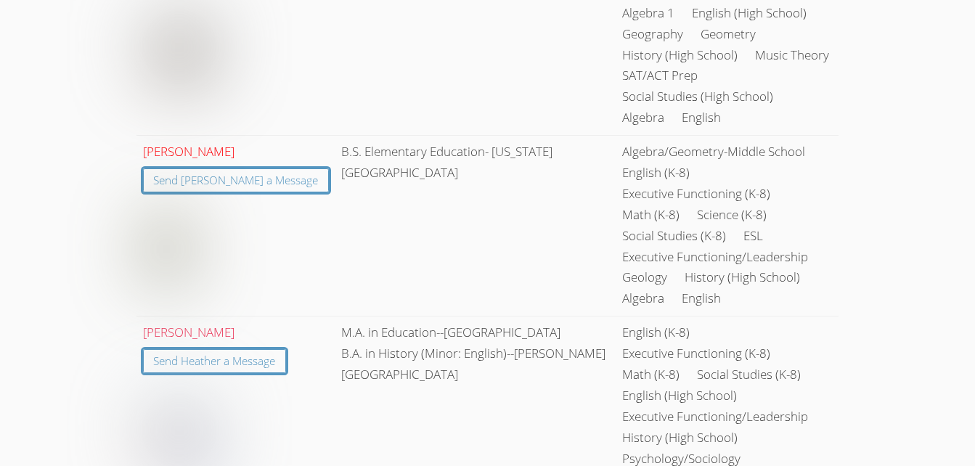
click at [208, 143] on link "[PERSON_NAME]" at bounding box center [188, 151] width 91 height 17
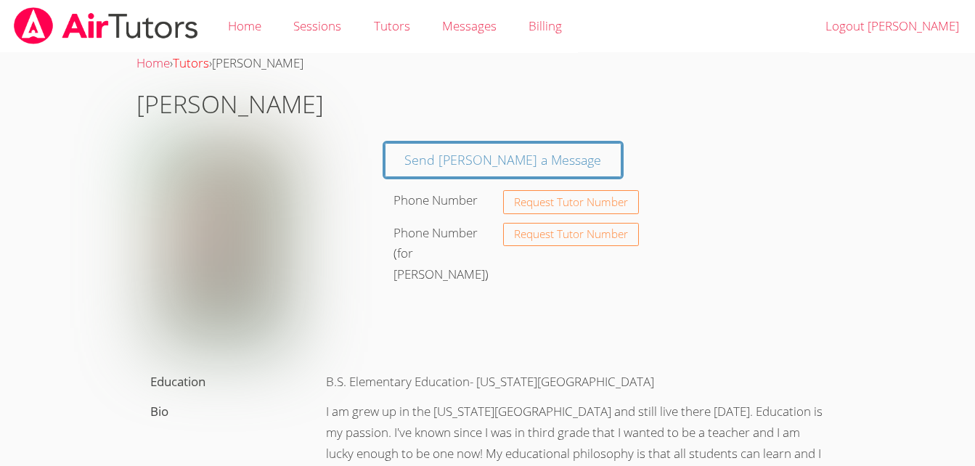
click at [203, 60] on link "Tutors" at bounding box center [191, 62] width 36 height 17
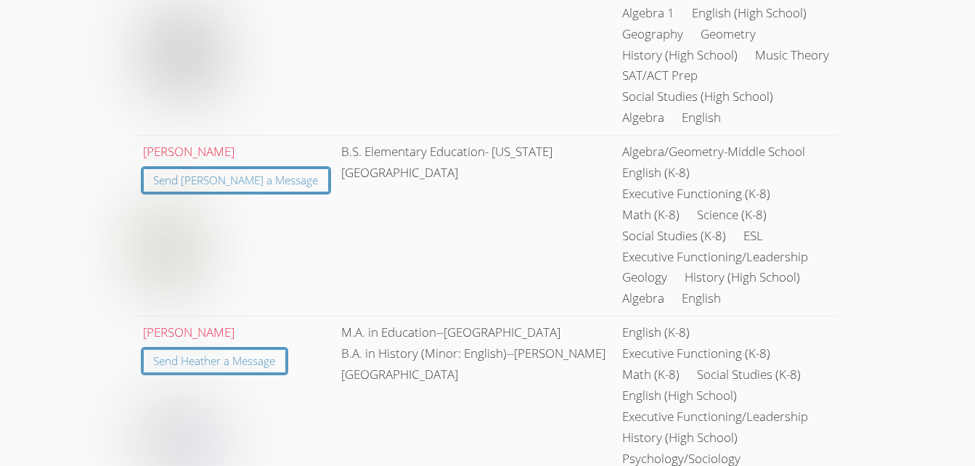
scroll to position [639, 0]
click at [201, 323] on link "[PERSON_NAME]" at bounding box center [188, 331] width 91 height 17
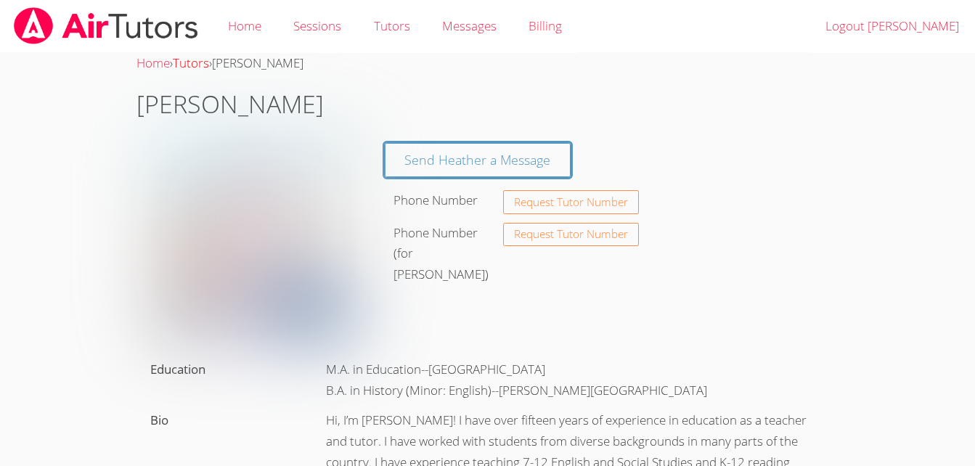
click at [193, 65] on link "Tutors" at bounding box center [191, 62] width 36 height 17
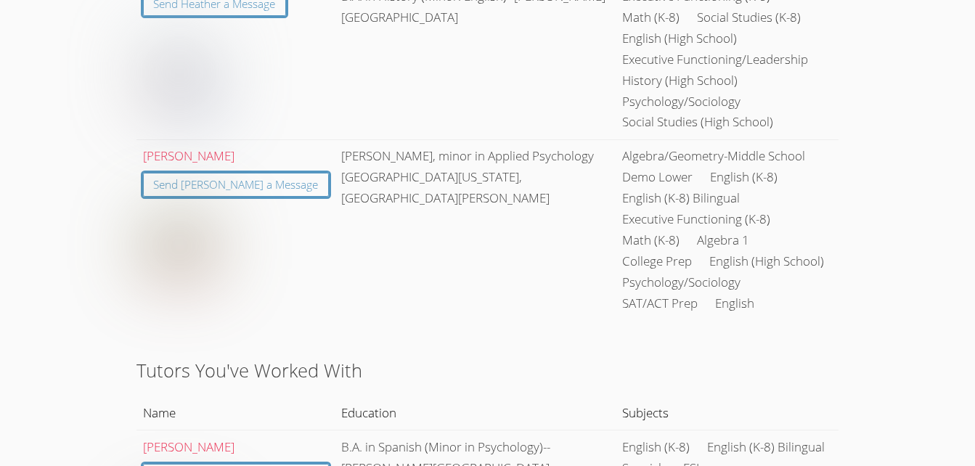
scroll to position [996, 0]
click at [198, 147] on link "[PERSON_NAME]" at bounding box center [188, 155] width 91 height 17
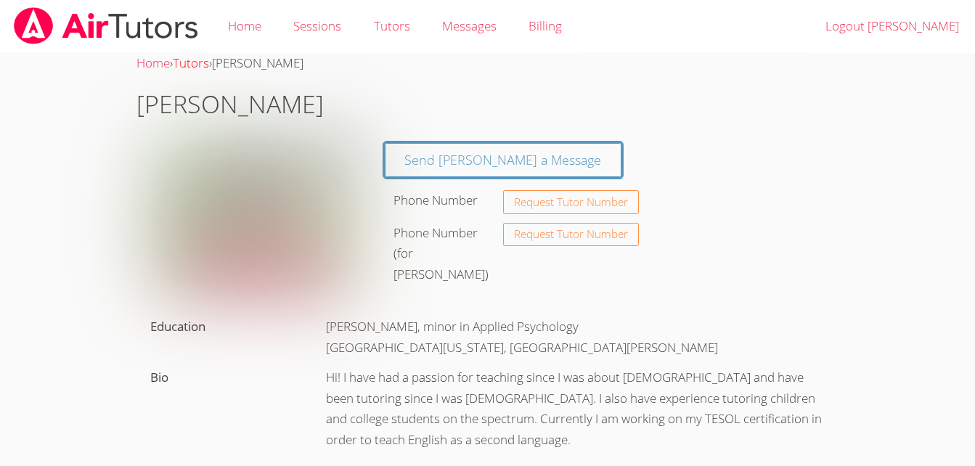
click at [194, 64] on link "Tutors" at bounding box center [191, 62] width 36 height 17
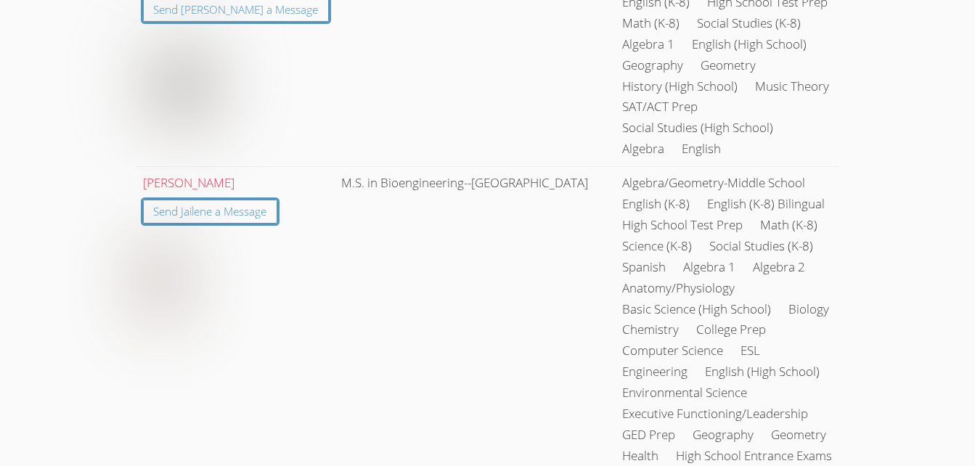
scroll to position [1789, 0]
click at [208, 174] on link "Jailene Garcia" at bounding box center [188, 182] width 91 height 17
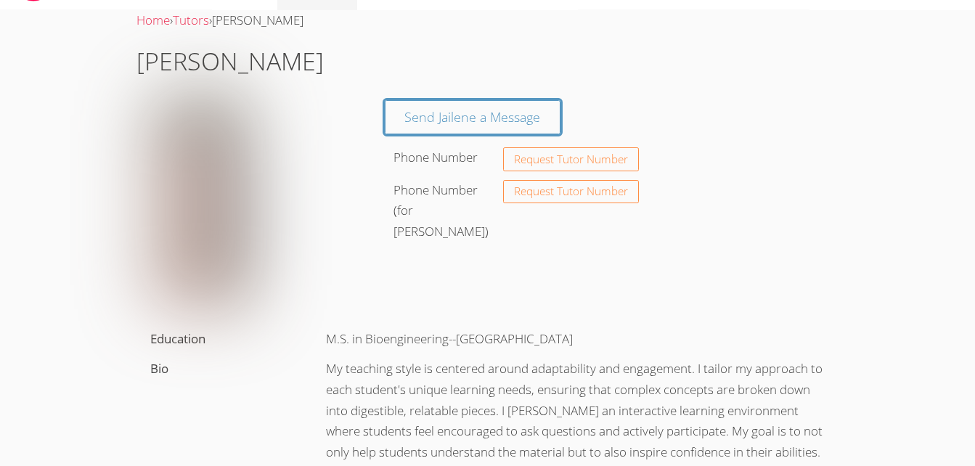
scroll to position [16, 0]
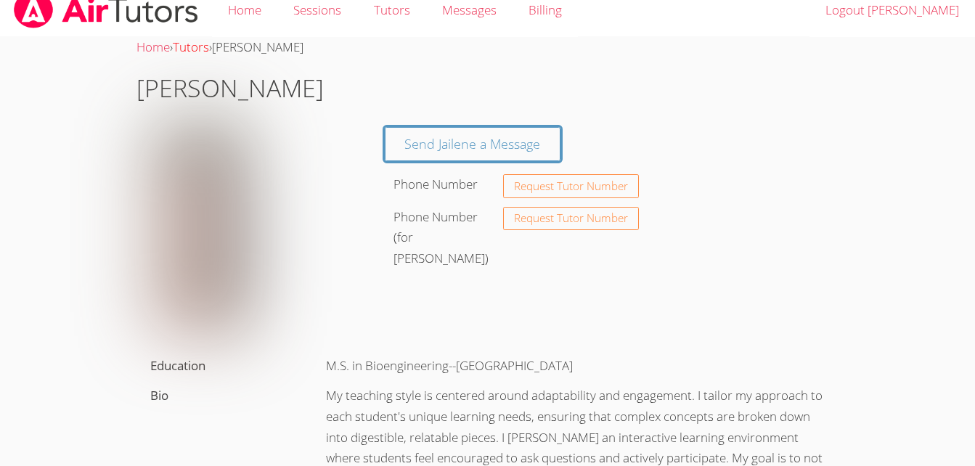
click at [206, 49] on link "Tutors" at bounding box center [191, 46] width 36 height 17
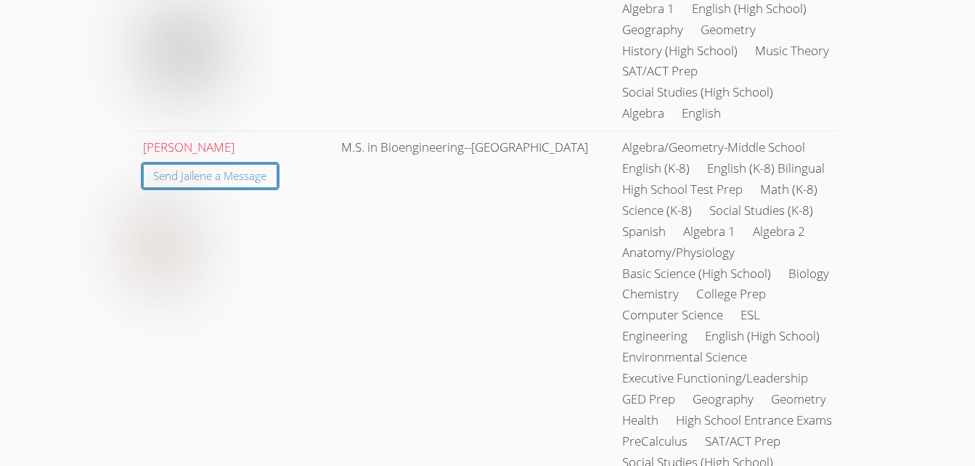
scroll to position [2057, 0]
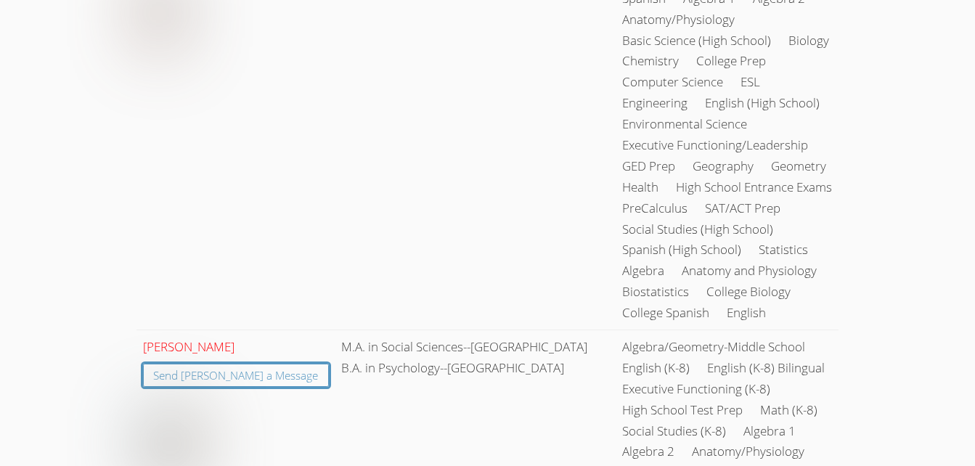
click at [211, 338] on link "Courtney Kain" at bounding box center [188, 346] width 91 height 17
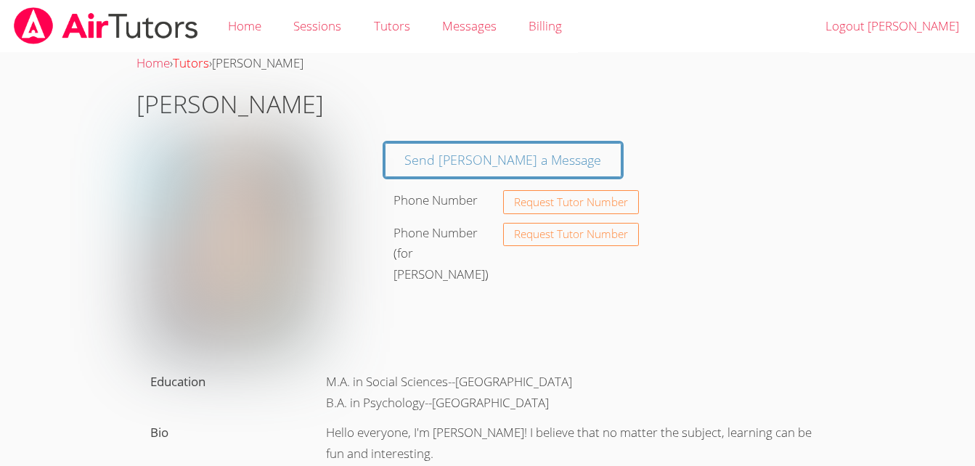
click at [192, 65] on link "Tutors" at bounding box center [191, 62] width 36 height 17
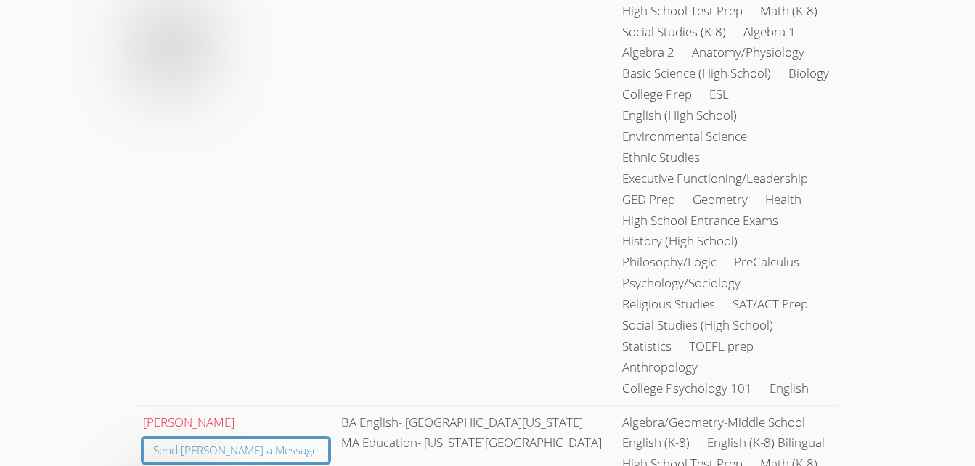
scroll to position [2500, 0]
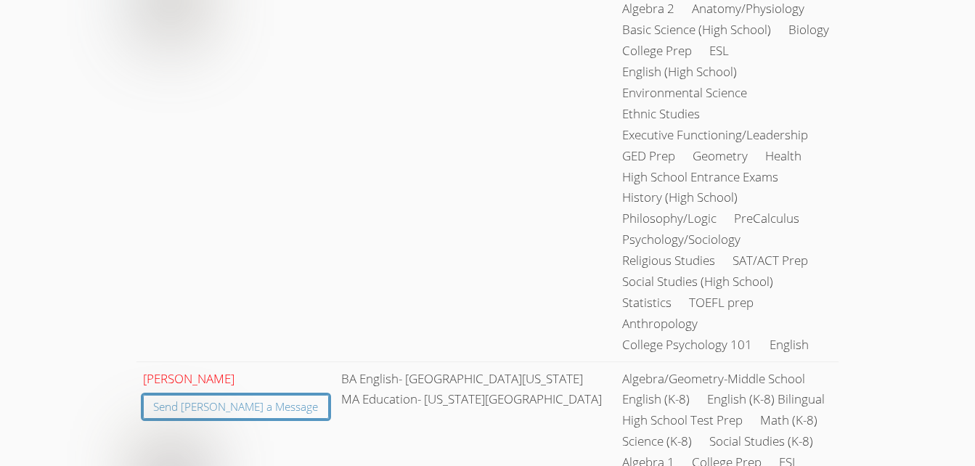
click at [195, 370] on link "Michael Kurtz" at bounding box center [188, 378] width 91 height 17
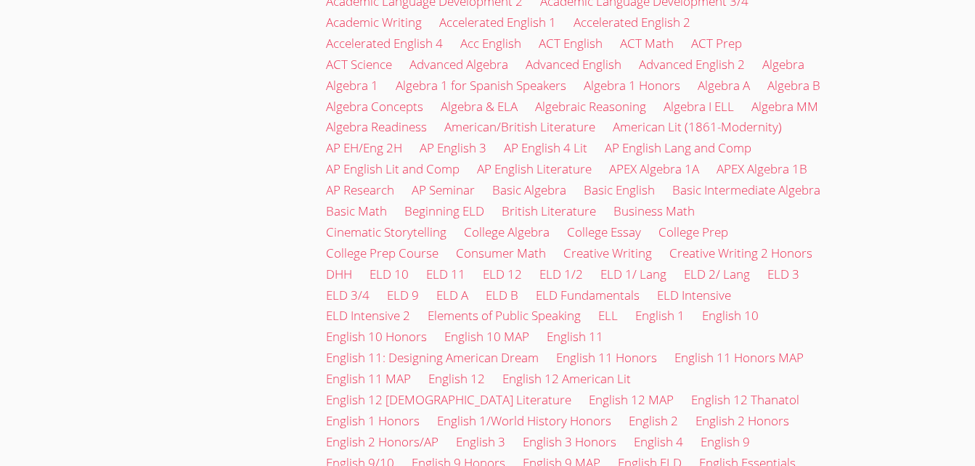
scroll to position [1711, 0]
click at [745, 306] on link "English 10" at bounding box center [730, 314] width 57 height 17
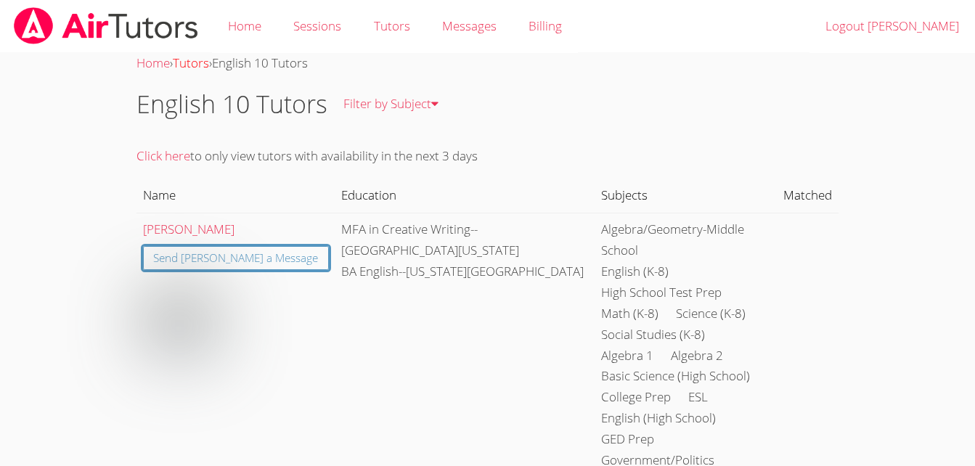
click at [208, 64] on link "Tutors" at bounding box center [191, 62] width 36 height 17
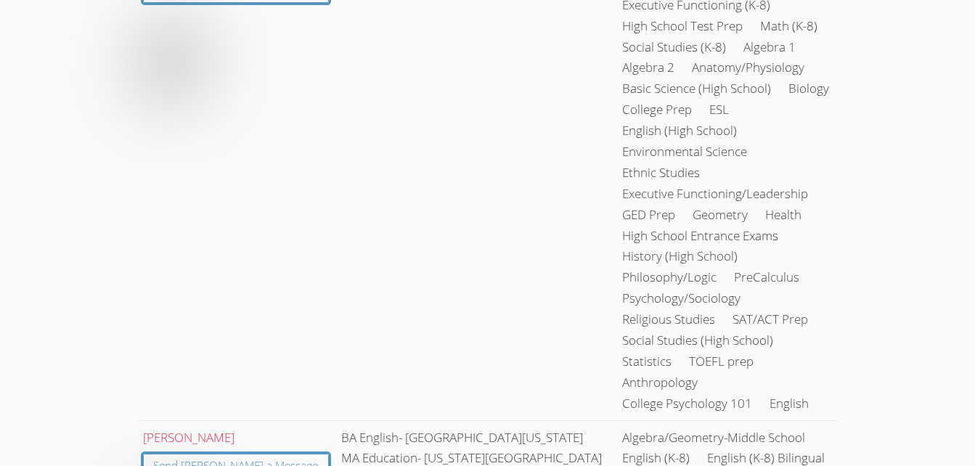
scroll to position [2500, 0]
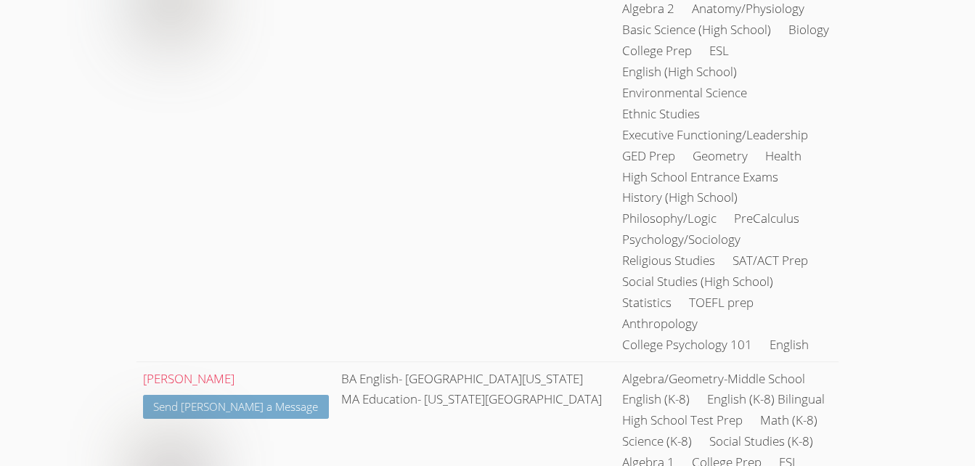
click at [229, 395] on link "Send Michael a Message" at bounding box center [236, 407] width 187 height 24
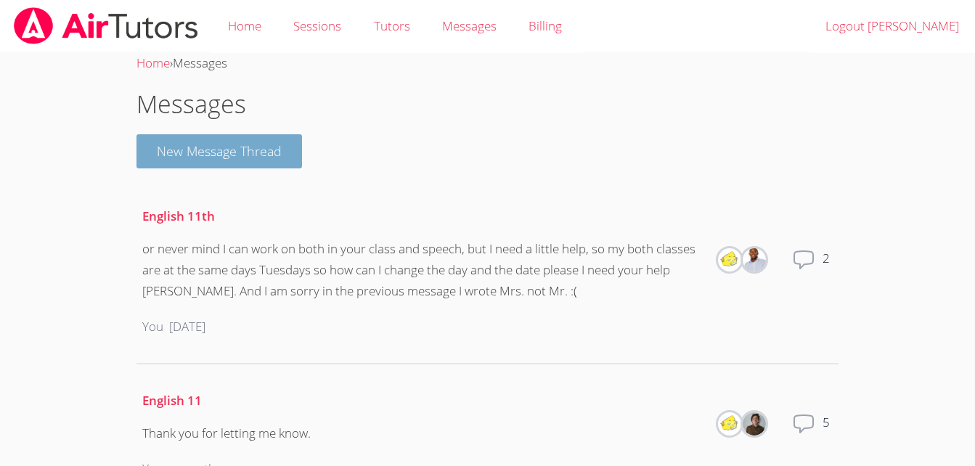
click at [250, 151] on button "New Message Thread" at bounding box center [220, 151] width 166 height 34
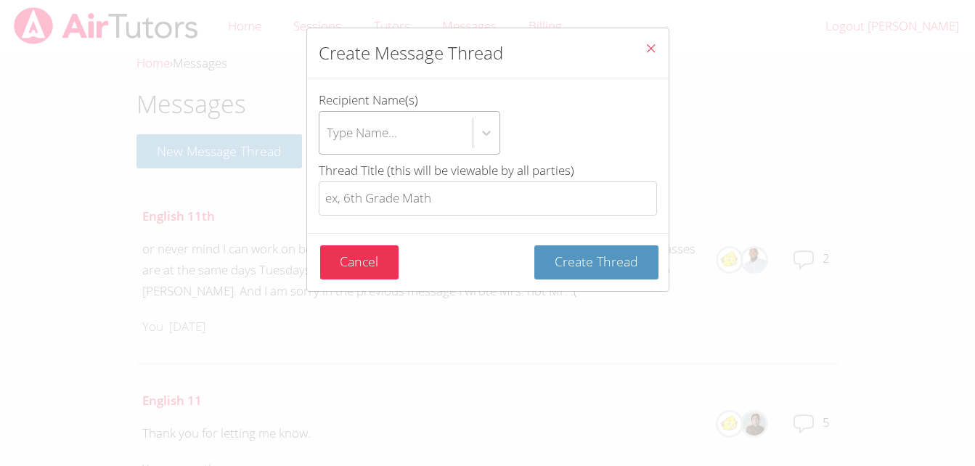
click at [352, 133] on div "Type Name..." at bounding box center [362, 132] width 70 height 21
click at [328, 133] on input "Recipient Name(s) Type Name..." at bounding box center [327, 132] width 1 height 33
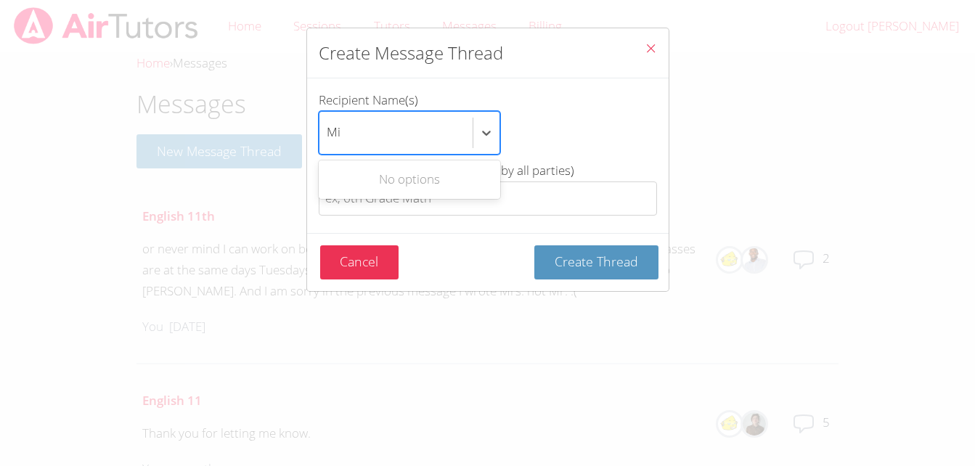
type input "M"
click at [645, 49] on icon "Close" at bounding box center [651, 48] width 12 height 12
